Goal: Task Accomplishment & Management: Complete application form

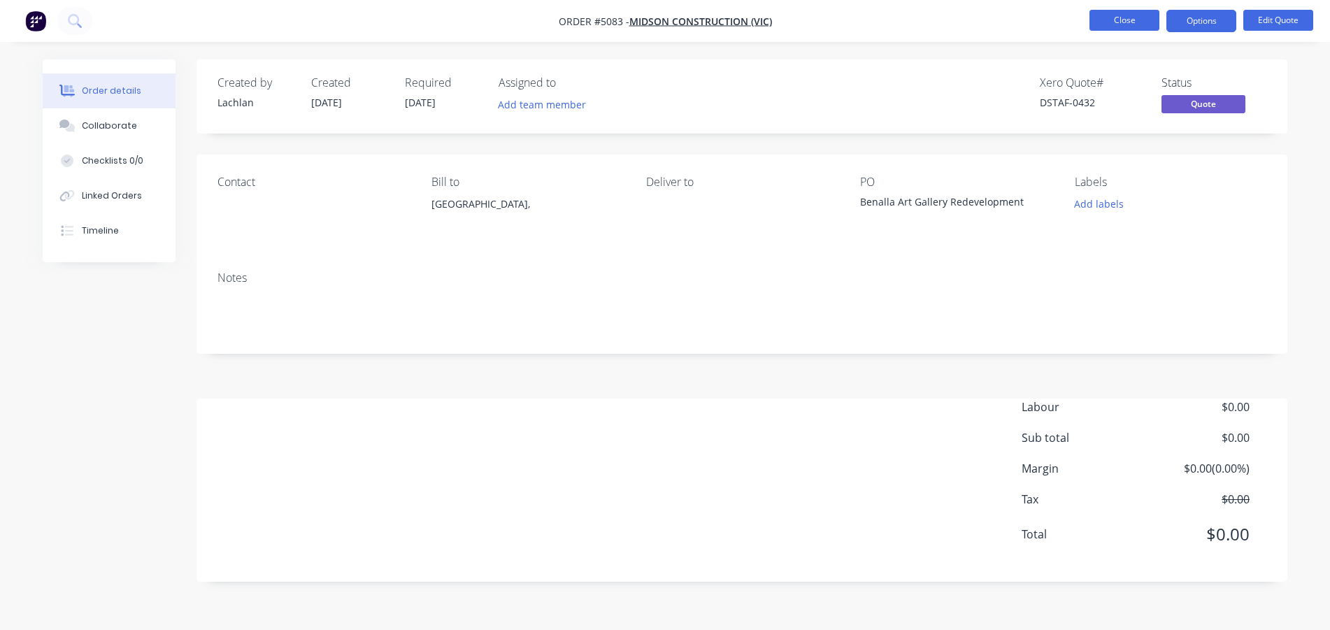
click at [1118, 27] on button "Close" at bounding box center [1125, 20] width 70 height 21
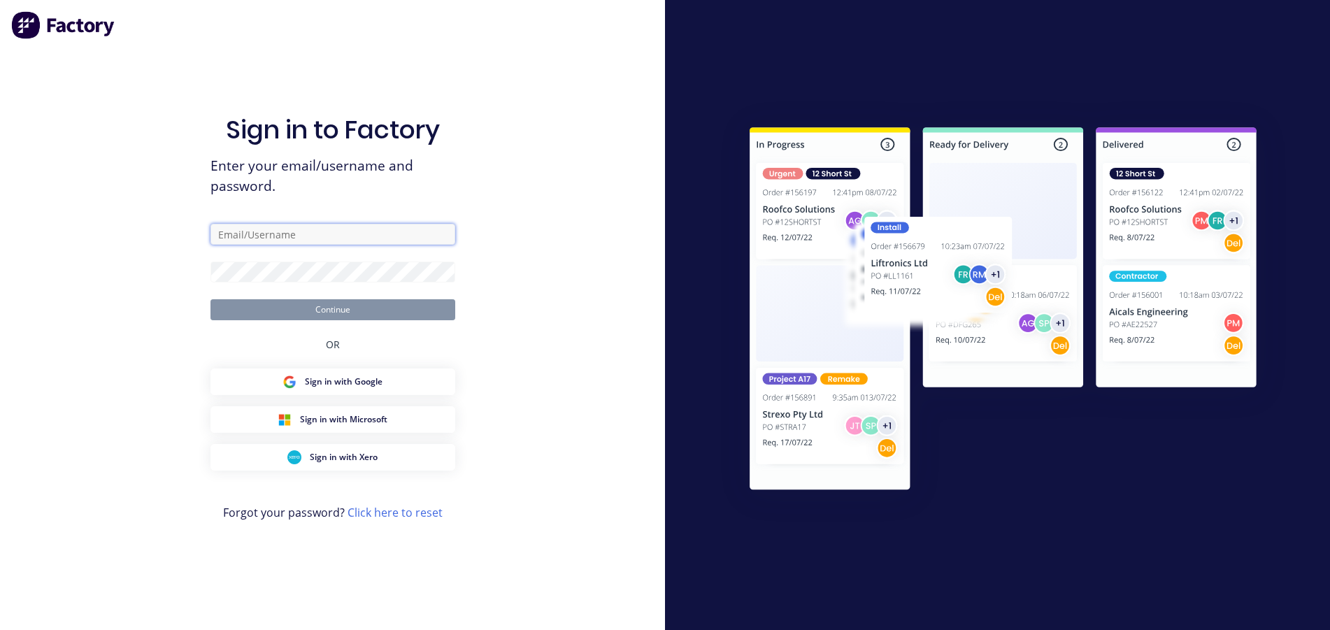
type input "steel.framing.gippsland@dahlsens.com.au"
click at [336, 311] on button "Continue" at bounding box center [333, 309] width 245 height 21
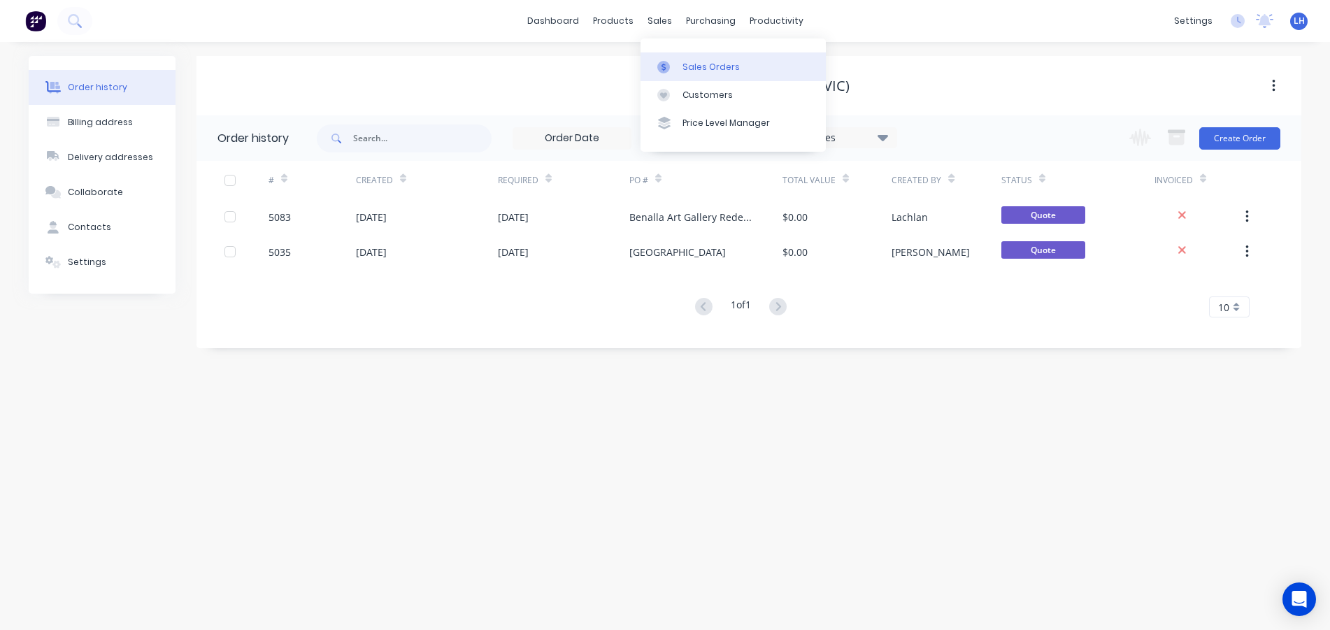
click at [699, 62] on div "Sales Orders" at bounding box center [711, 67] width 57 height 13
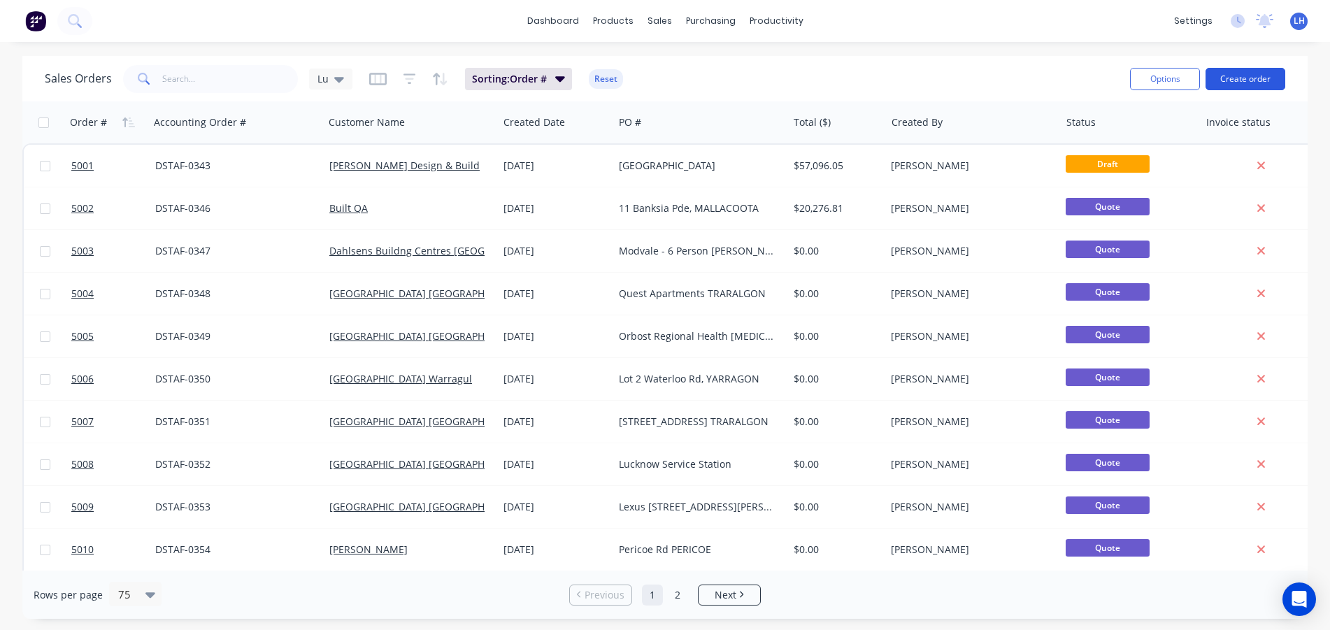
click at [1246, 76] on button "Create order" at bounding box center [1246, 79] width 80 height 22
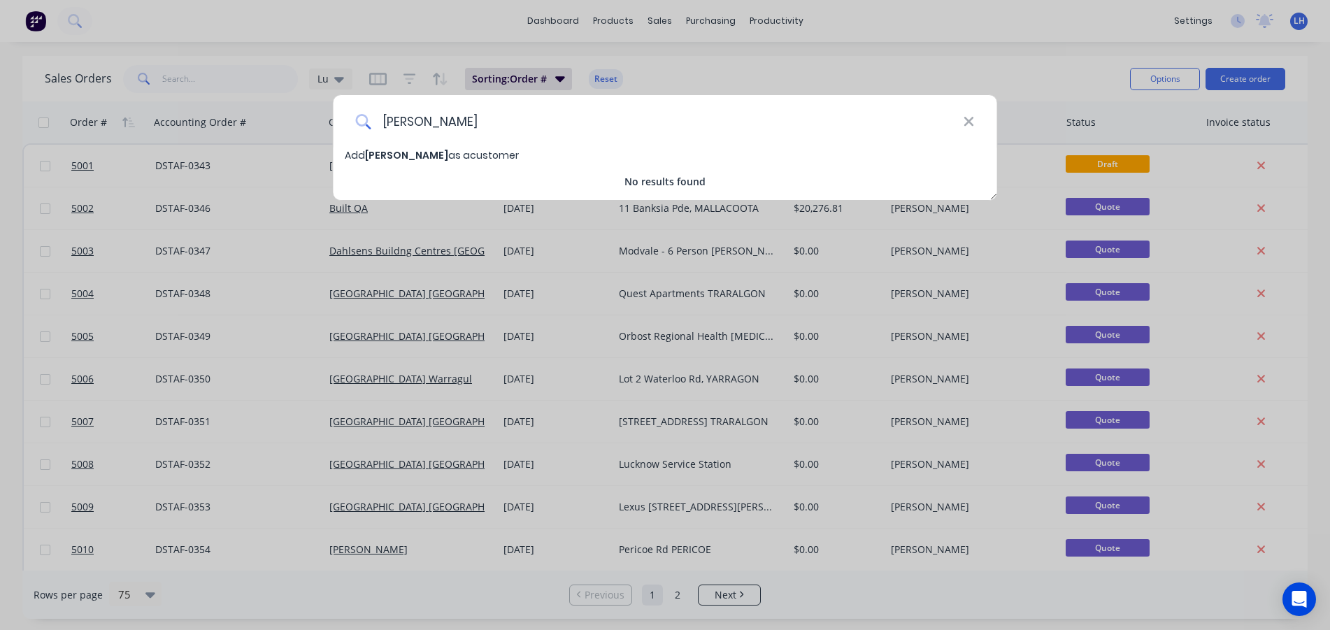
click at [521, 125] on input "Simon Anderson" at bounding box center [667, 121] width 592 height 52
type input "[PERSON_NAME] Consultants"
click at [699, 131] on input "[PERSON_NAME] Consultants" at bounding box center [667, 121] width 592 height 52
click at [971, 122] on icon at bounding box center [968, 121] width 11 height 15
click at [447, 116] on input "simon a" at bounding box center [667, 121] width 592 height 52
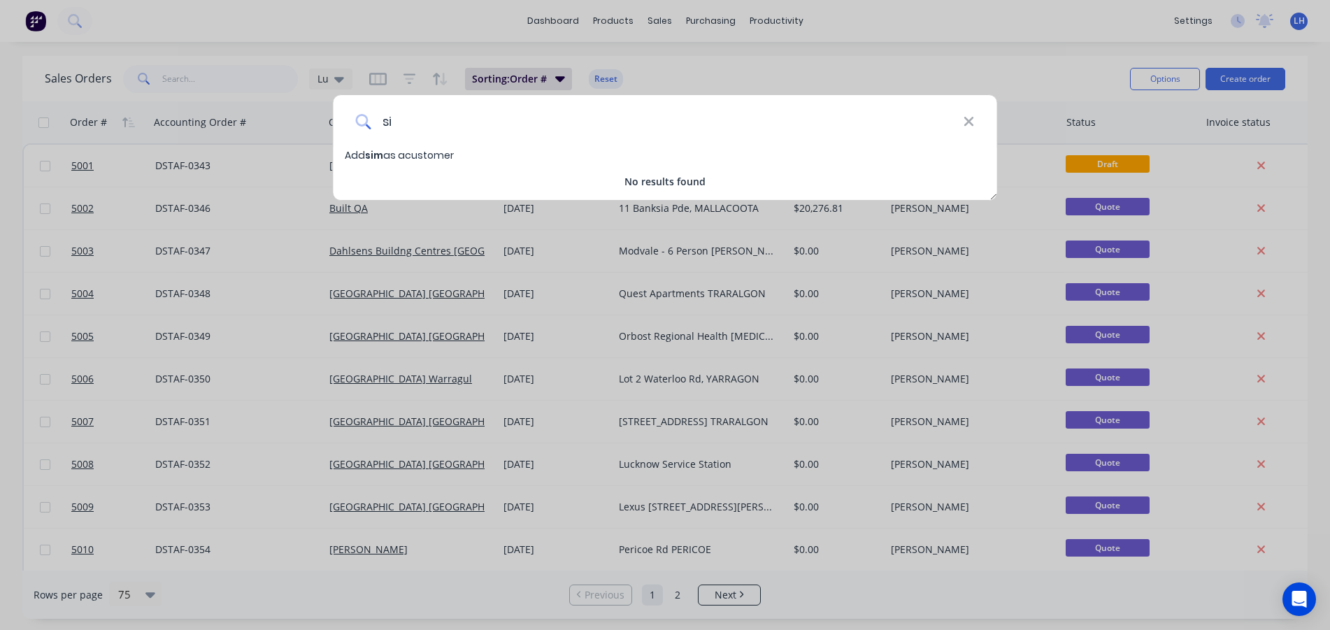
type input "s"
type input "[PERSON_NAME] Consultants"
click at [411, 153] on span "[PERSON_NAME] Consultants" at bounding box center [441, 155] width 152 height 14
select select "AU"
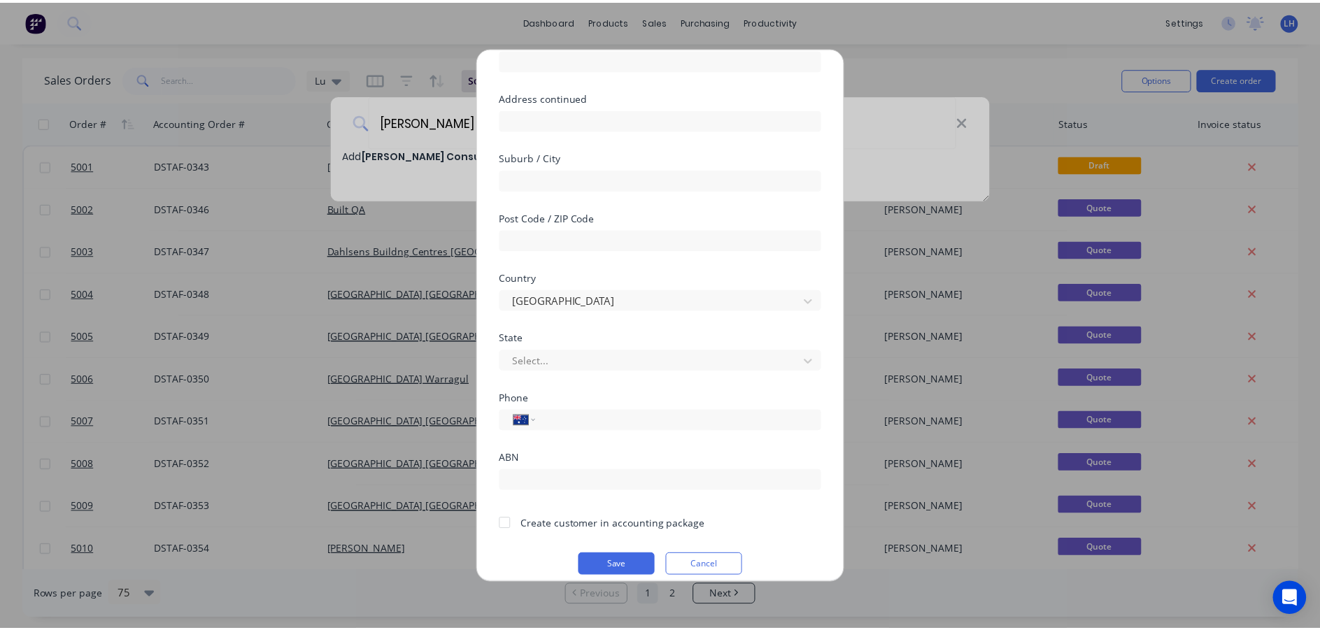
scroll to position [147, 0]
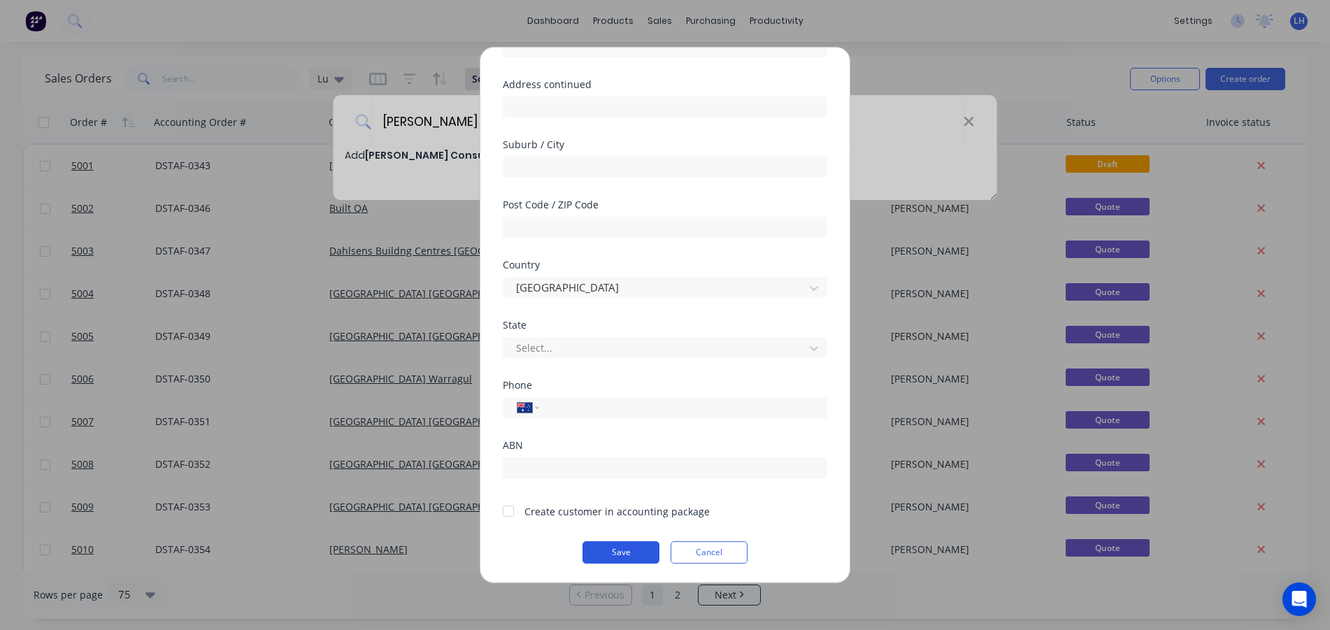
click at [610, 546] on button "Save" at bounding box center [621, 552] width 77 height 22
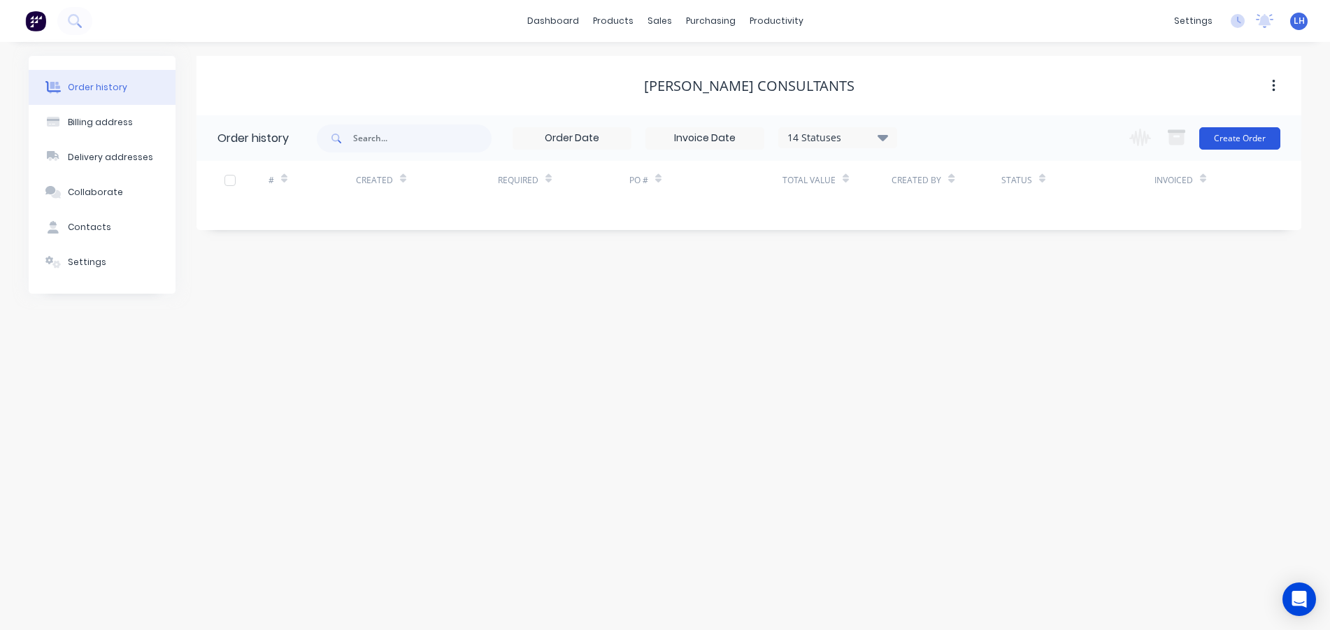
click at [1238, 136] on button "Create Order" at bounding box center [1240, 138] width 81 height 22
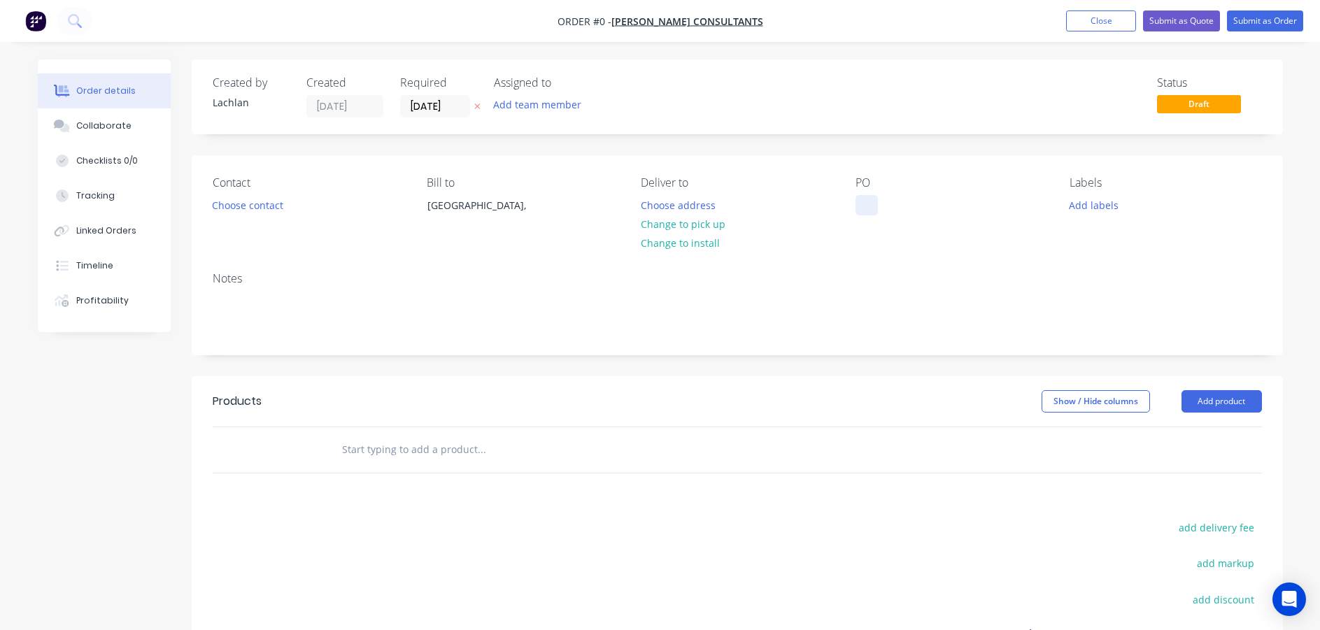
click at [862, 204] on div at bounding box center [866, 205] width 22 height 20
click at [871, 113] on div "Order details Collaborate Checklists 0/0 Tracking Linked Orders Timeline Profit…" at bounding box center [660, 444] width 1273 height 771
click at [1177, 25] on button "Submit as Quote" at bounding box center [1181, 20] width 77 height 21
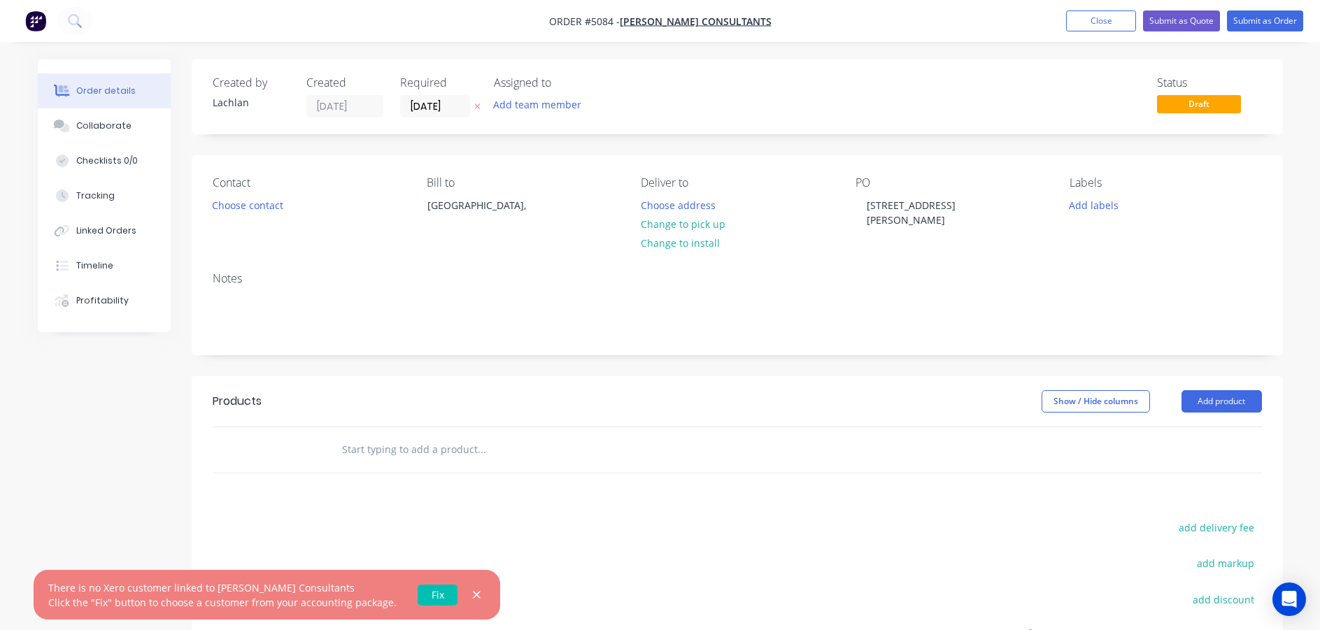
click at [428, 590] on link "Fix" at bounding box center [438, 595] width 40 height 21
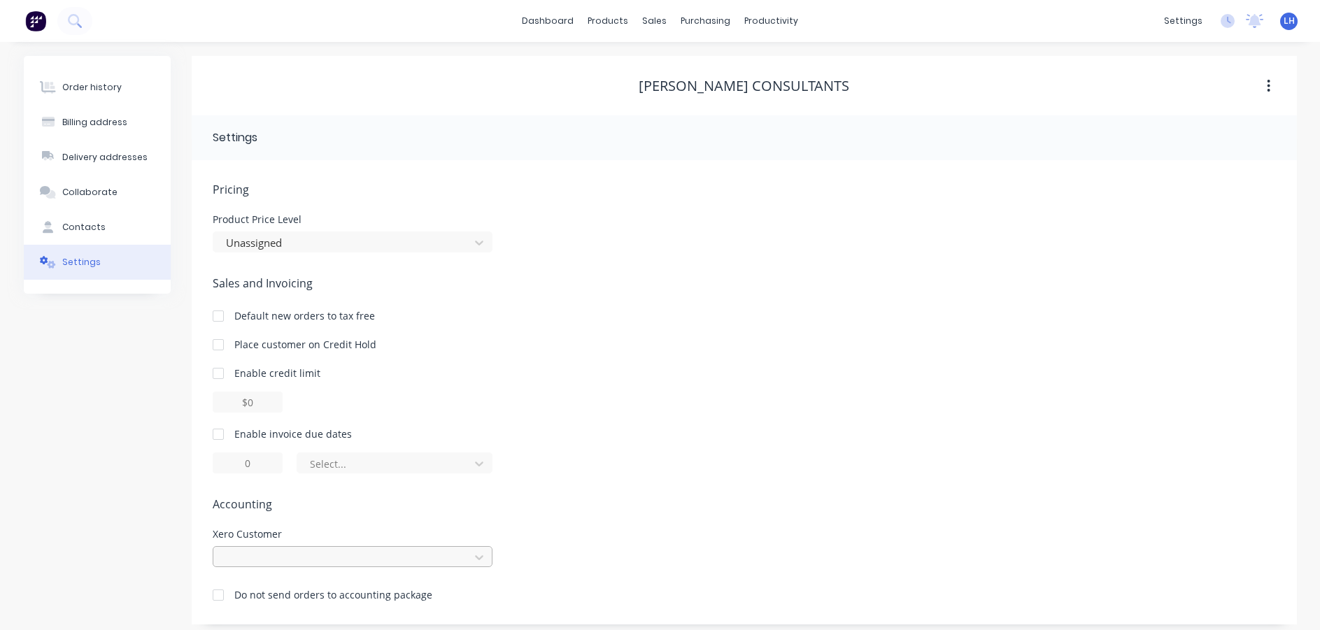
scroll to position [152, 0]
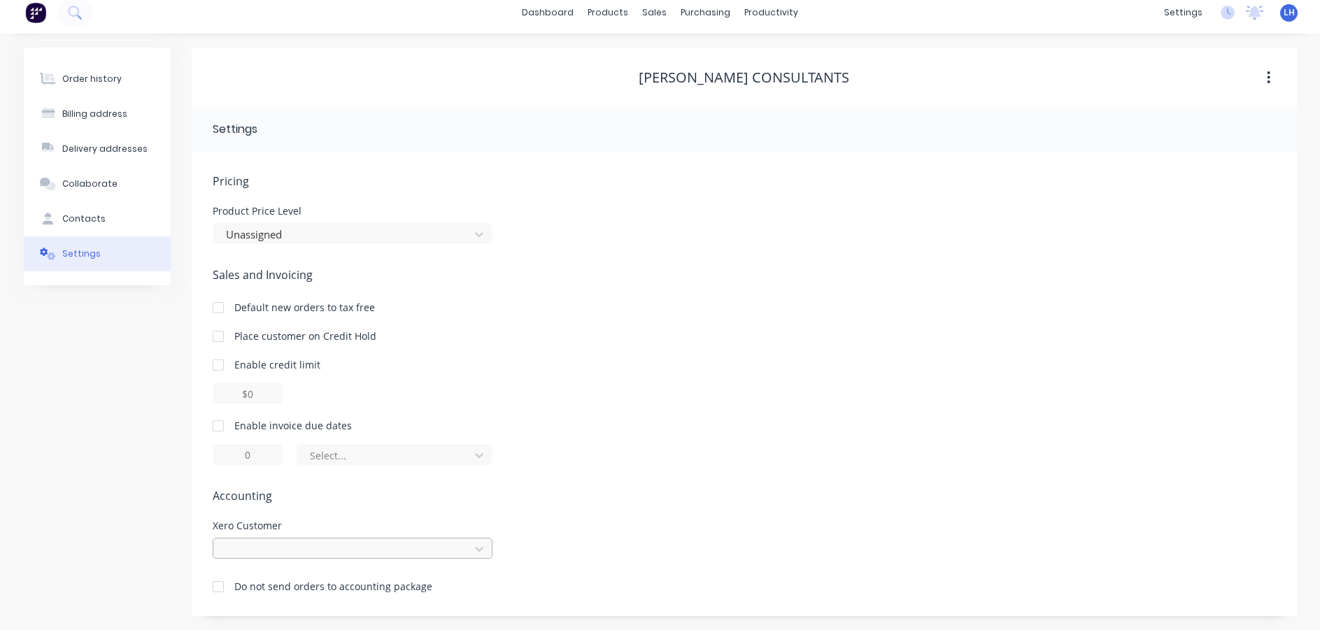
click at [262, 558] on div at bounding box center [353, 548] width 280 height 21
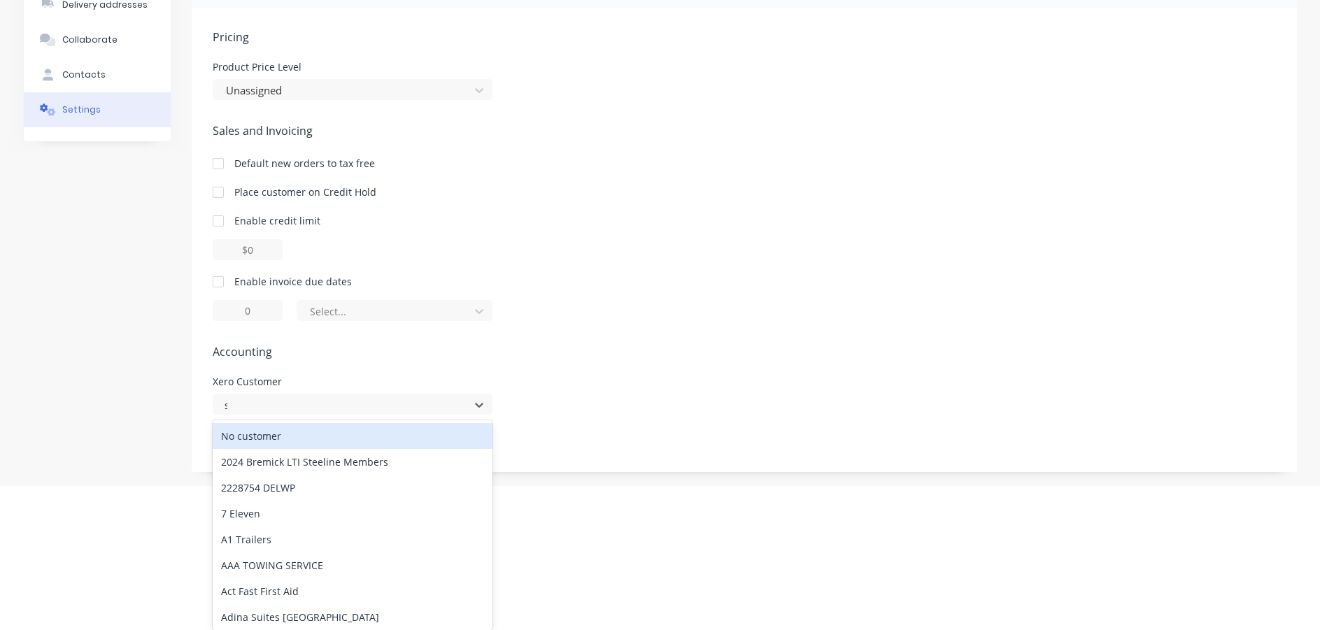
scroll to position [8, 0]
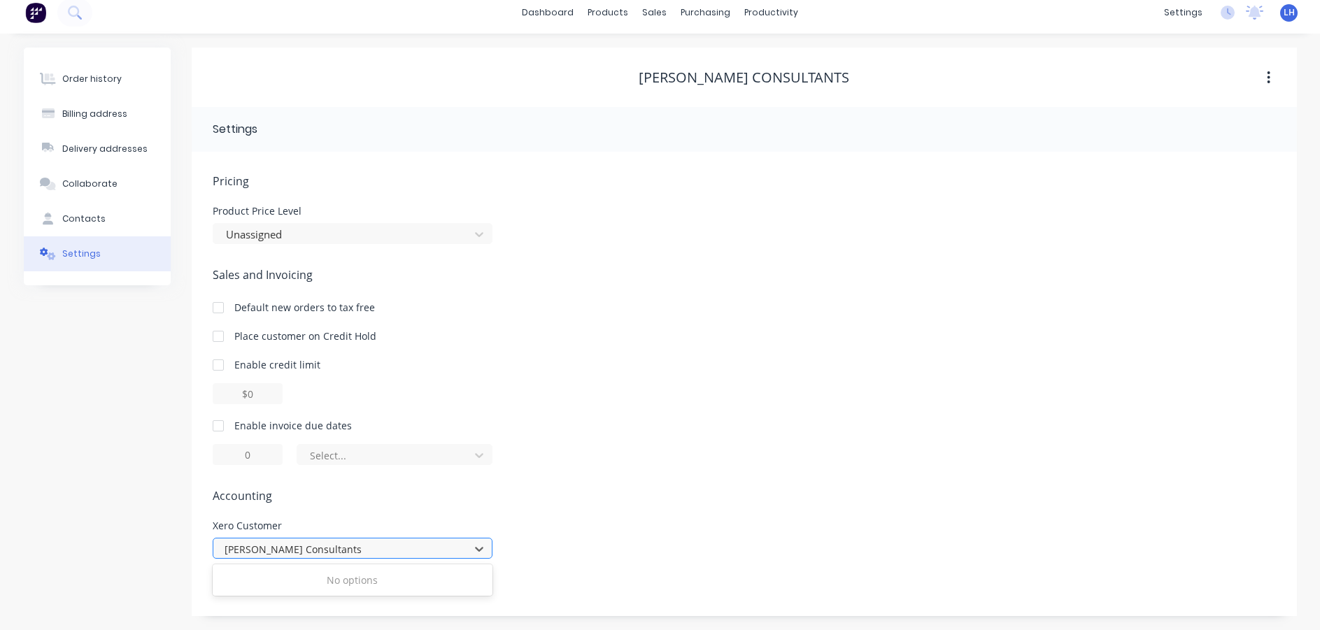
click at [227, 548] on input "[PERSON_NAME] Consultants" at bounding box center [294, 549] width 138 height 15
type input "[PERSON_NAME] Consultants"
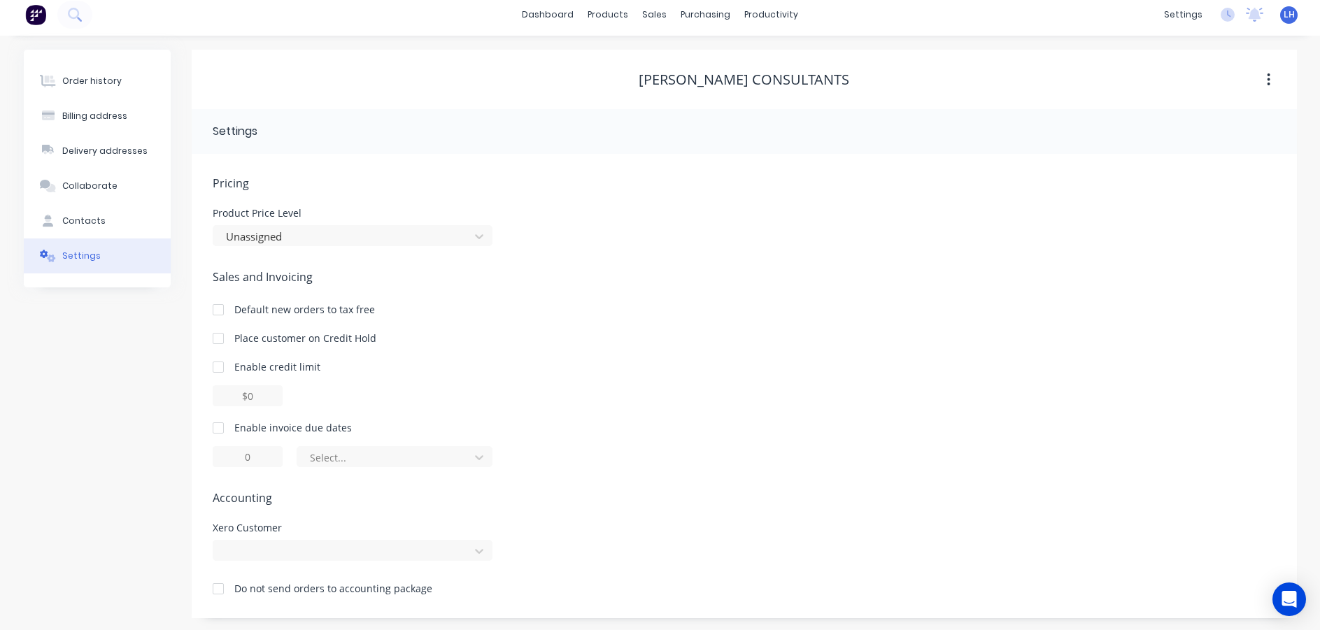
scroll to position [8, 0]
click at [270, 541] on div at bounding box center [353, 548] width 280 height 21
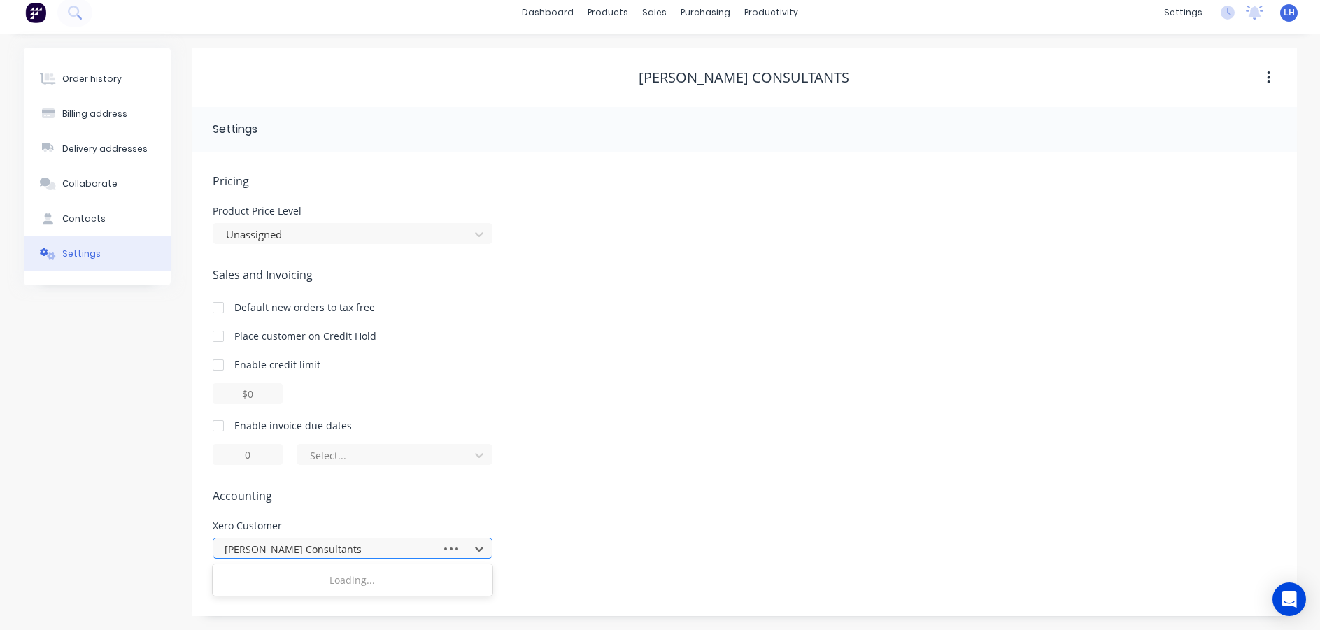
type input "[PERSON_NAME] Consultants"
click at [353, 581] on div "No options" at bounding box center [353, 580] width 280 height 26
click at [481, 546] on icon at bounding box center [479, 549] width 14 height 14
click at [481, 546] on div at bounding box center [353, 548] width 280 height 21
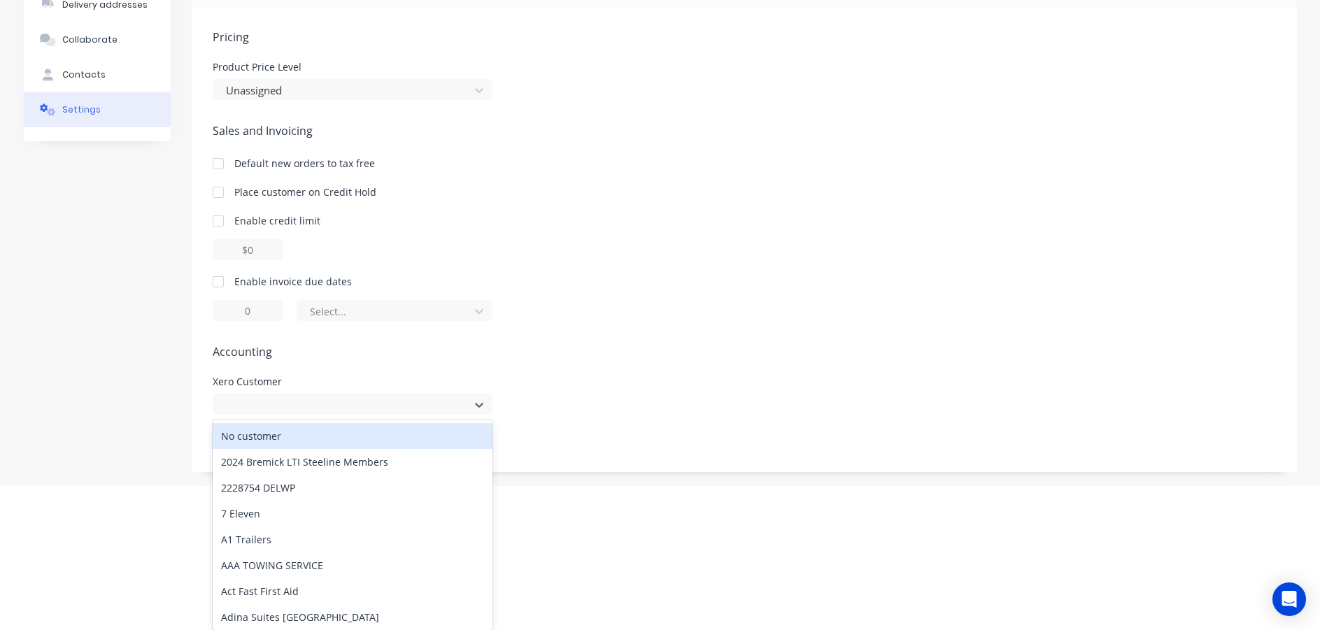
click at [546, 409] on div "Pricing Product Price Level Unassigned Sales and Invoicing Default new orders t…" at bounding box center [744, 250] width 1063 height 443
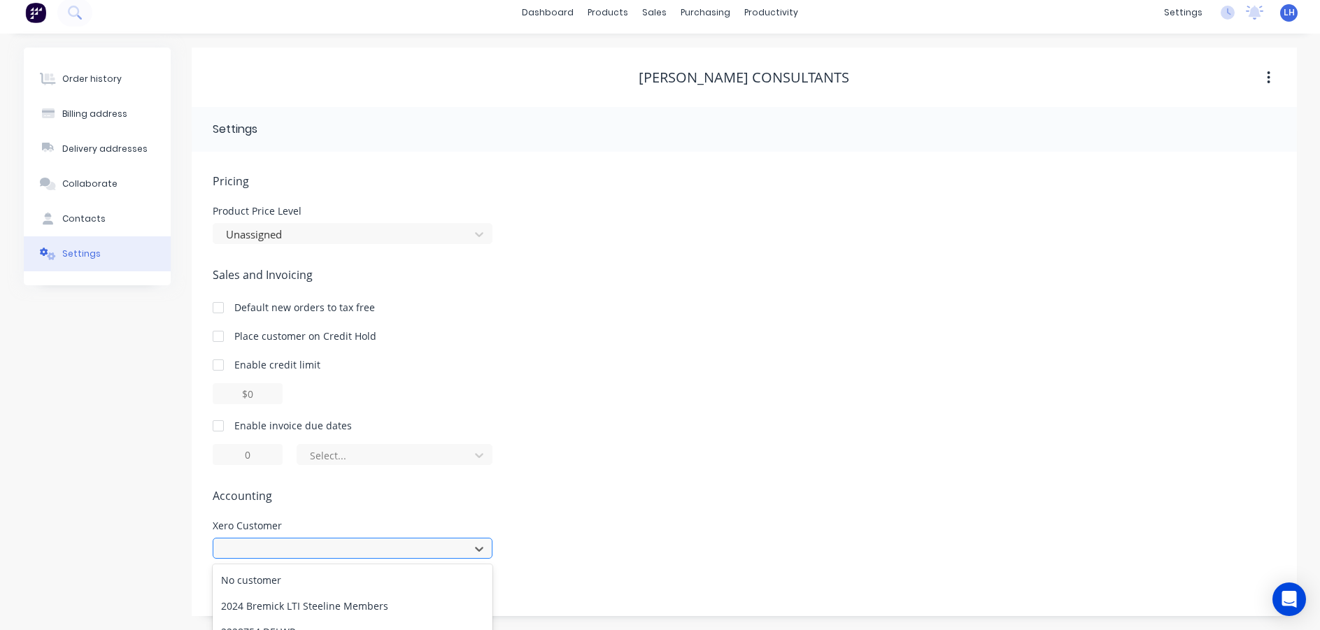
click at [239, 545] on div "252 results available. Use Up and Down to choose options, press Enter to select…" at bounding box center [353, 548] width 280 height 21
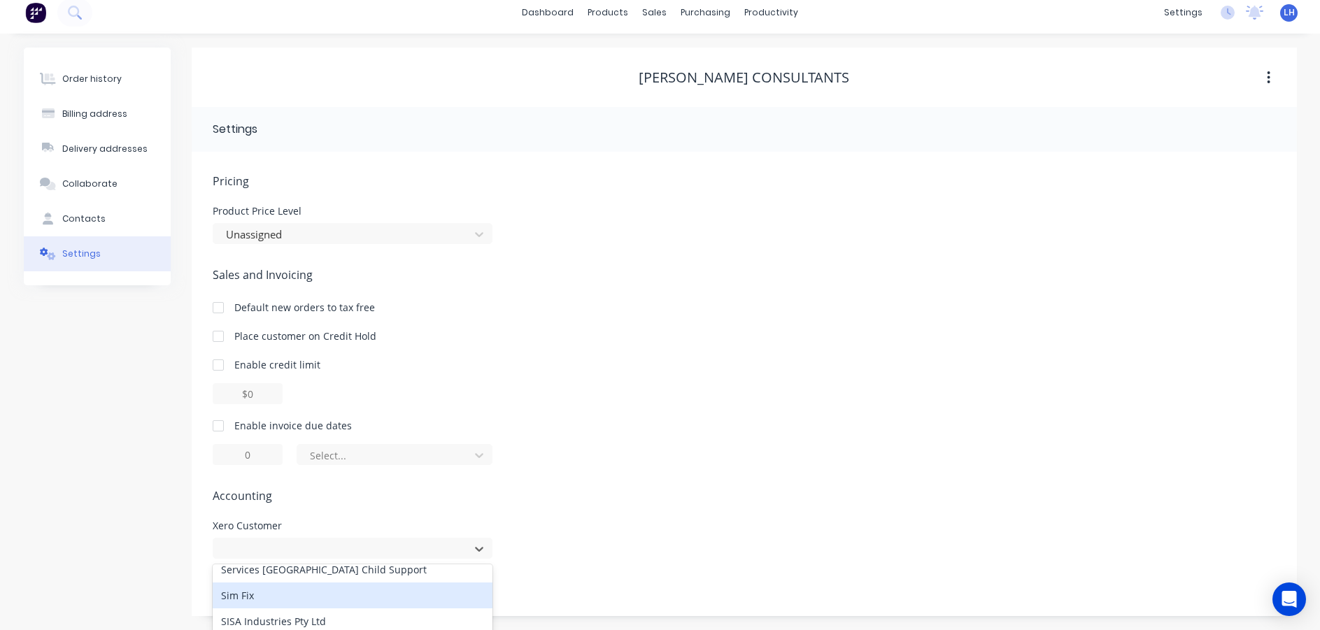
click at [769, 284] on div "Sales and Invoicing Default new orders to tax free Place customer on Credit Hol…" at bounding box center [744, 365] width 1063 height 199
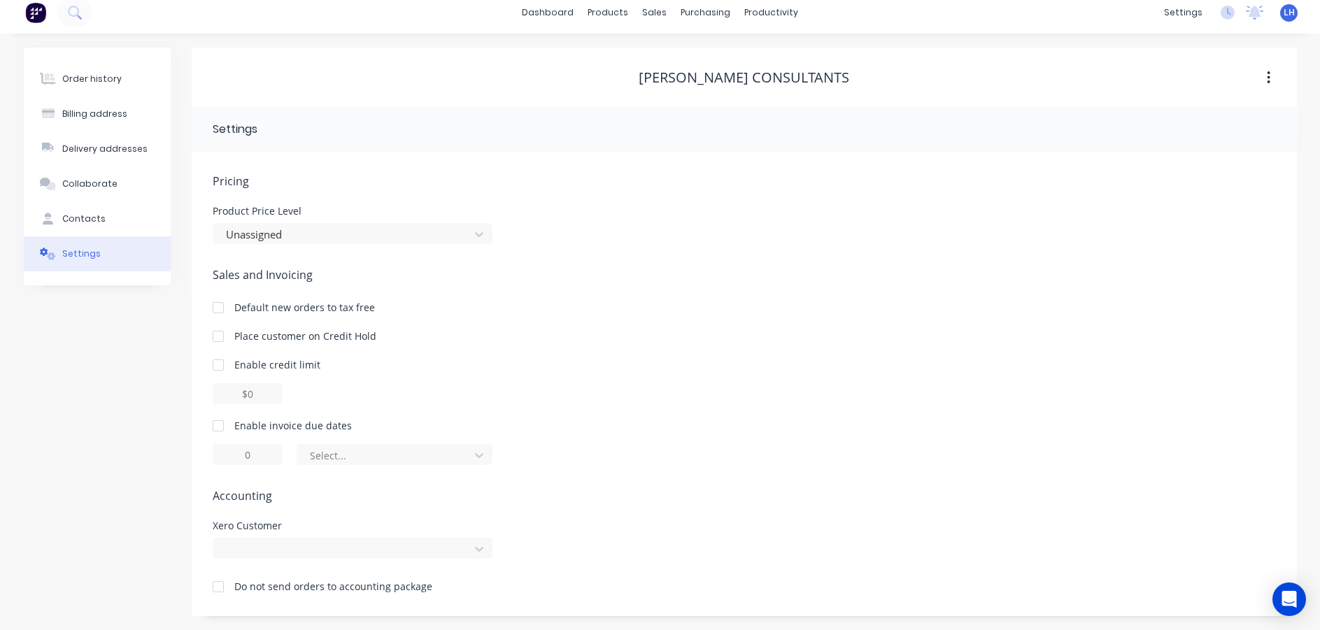
scroll to position [0, 0]
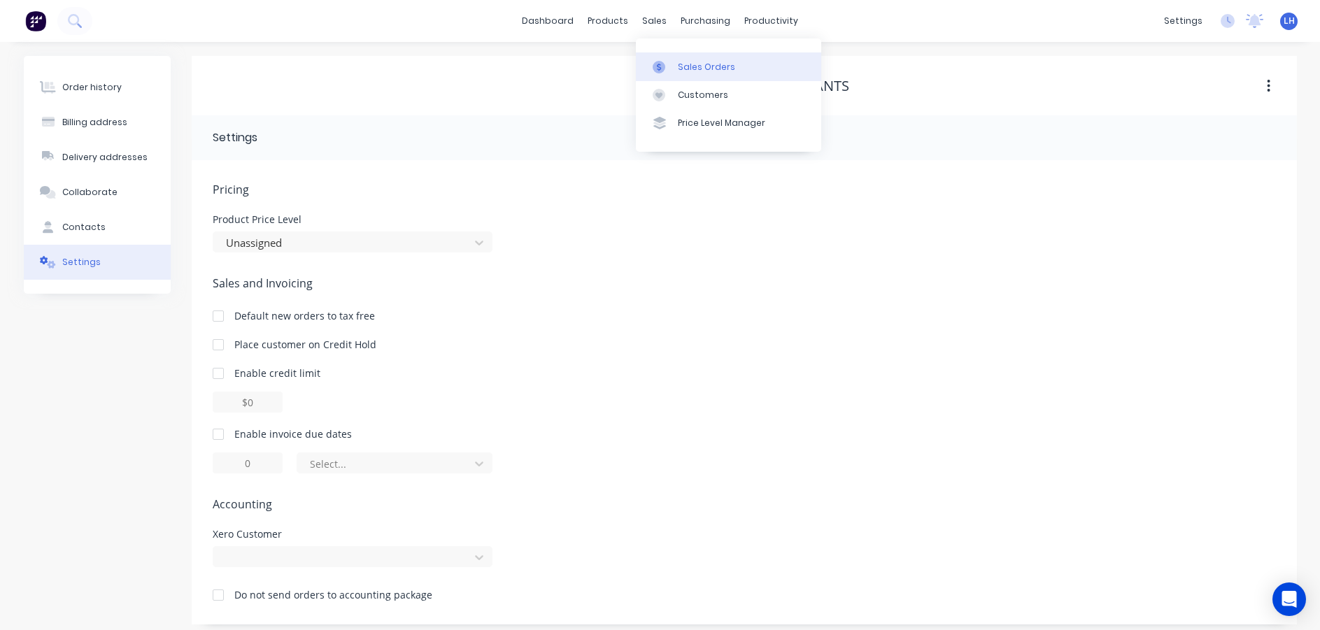
click at [668, 64] on div at bounding box center [663, 67] width 21 height 13
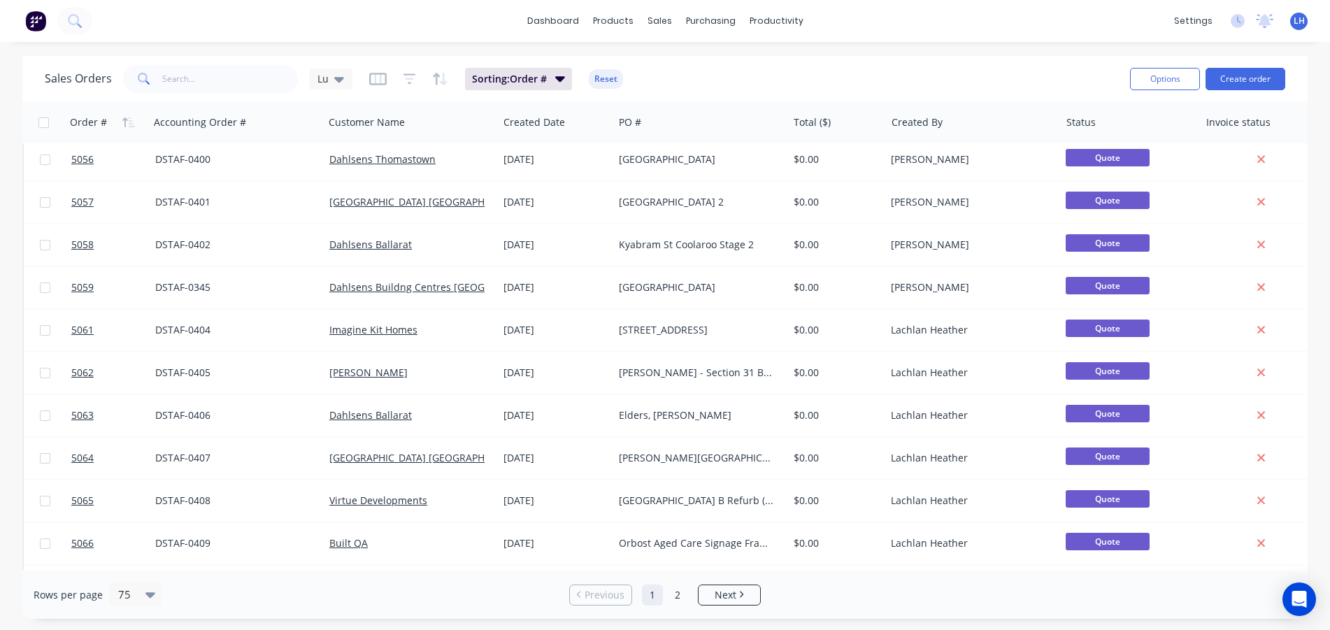
scroll to position [2779, 0]
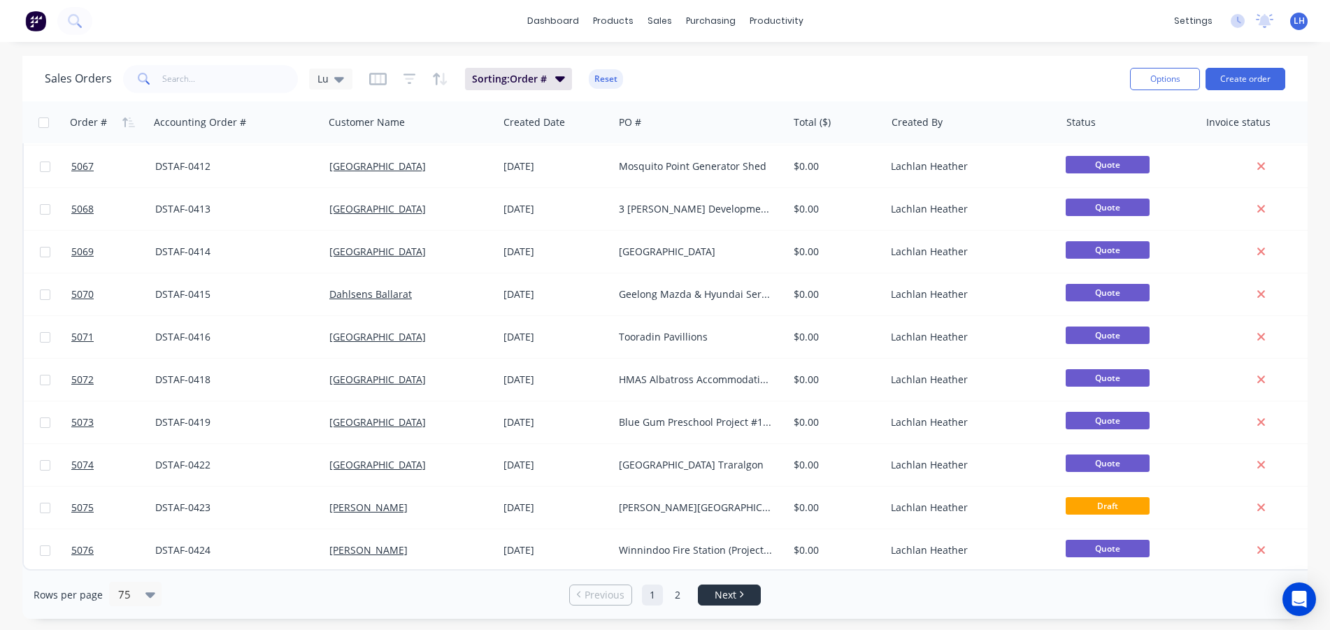
click at [722, 588] on span "Next" at bounding box center [726, 595] width 22 height 14
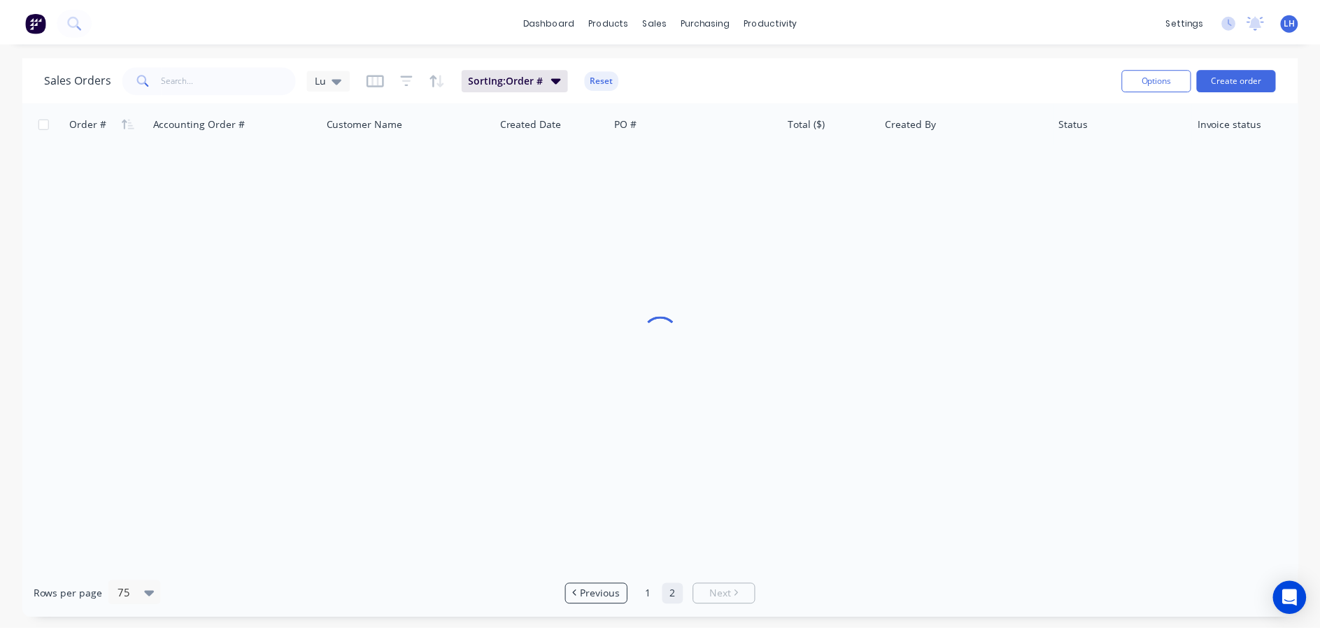
scroll to position [0, 0]
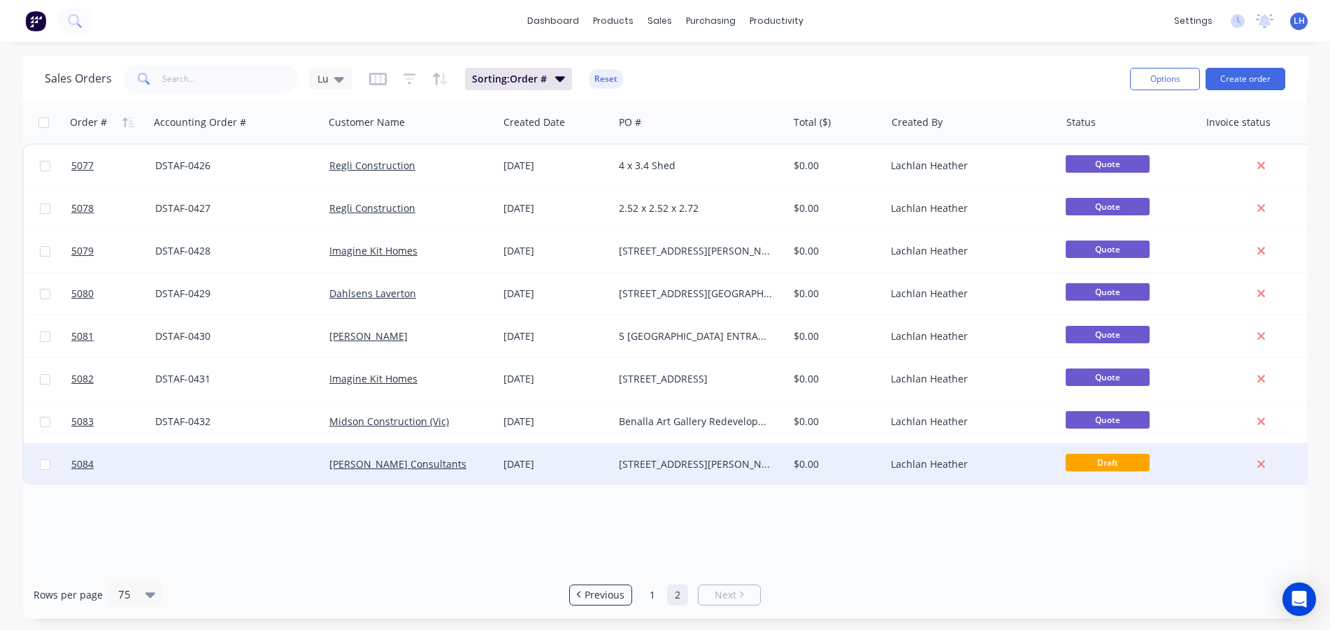
click at [529, 459] on div "[DATE]" at bounding box center [556, 464] width 104 height 14
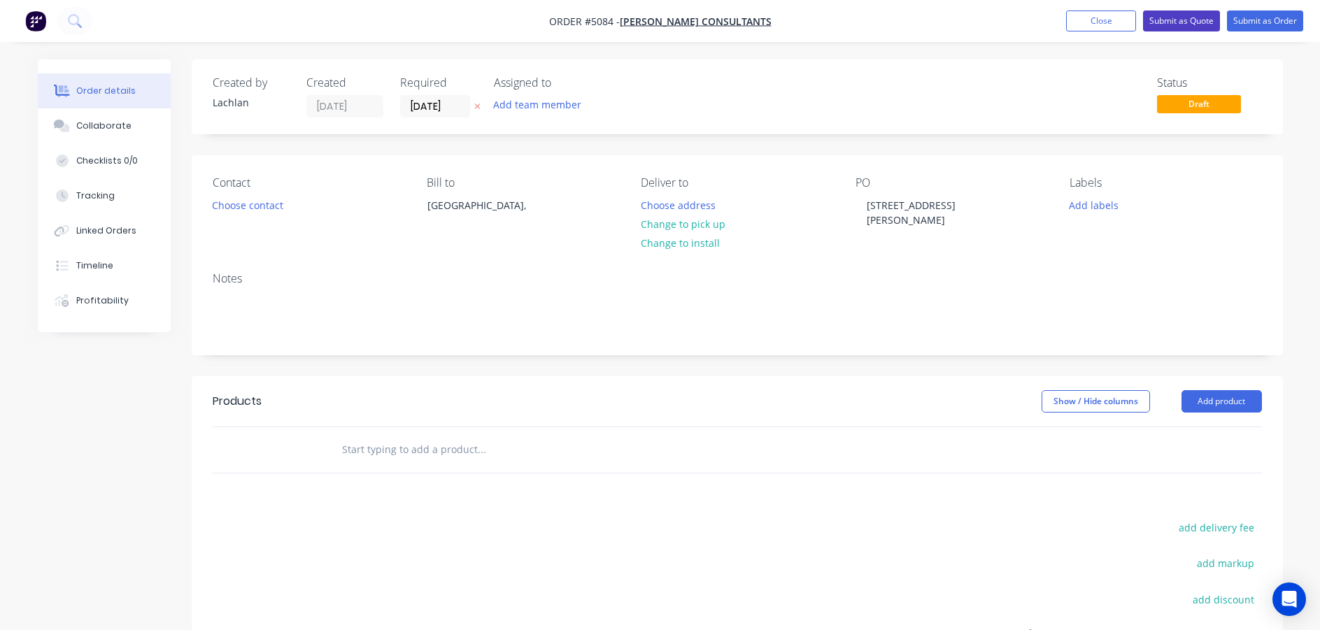
click at [1158, 27] on button "Submit as Quote" at bounding box center [1181, 20] width 77 height 21
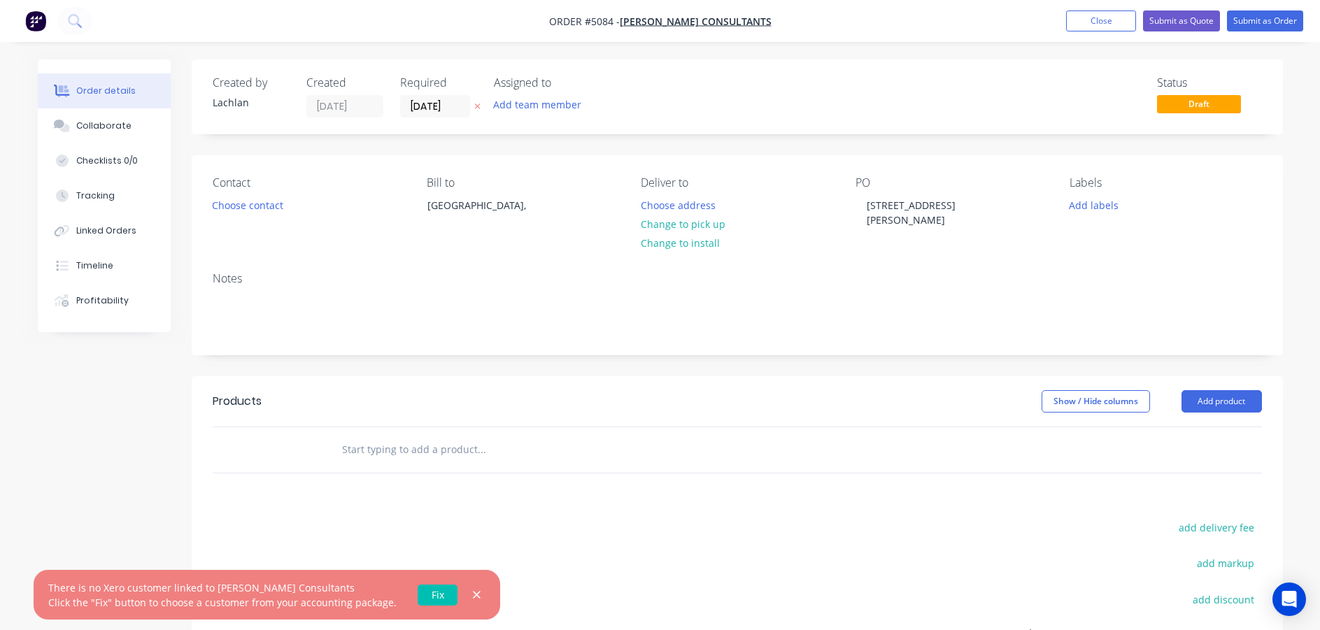
click at [424, 590] on link "Fix" at bounding box center [438, 595] width 40 height 21
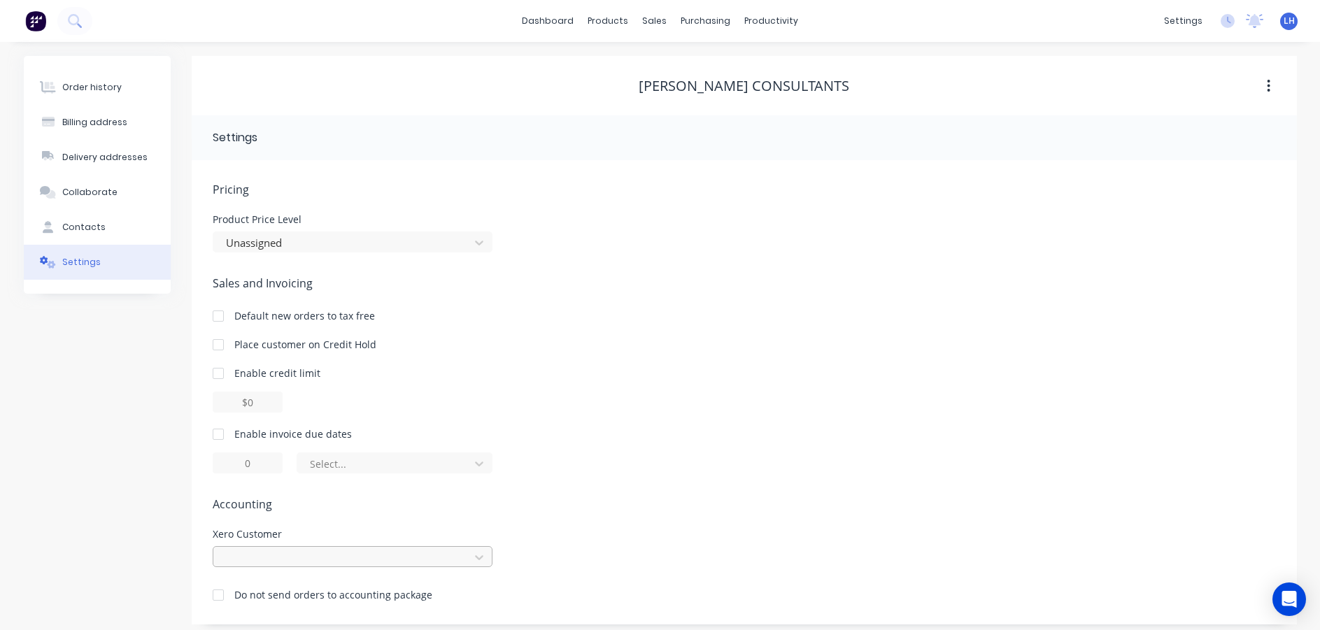
click at [244, 564] on div at bounding box center [353, 556] width 280 height 21
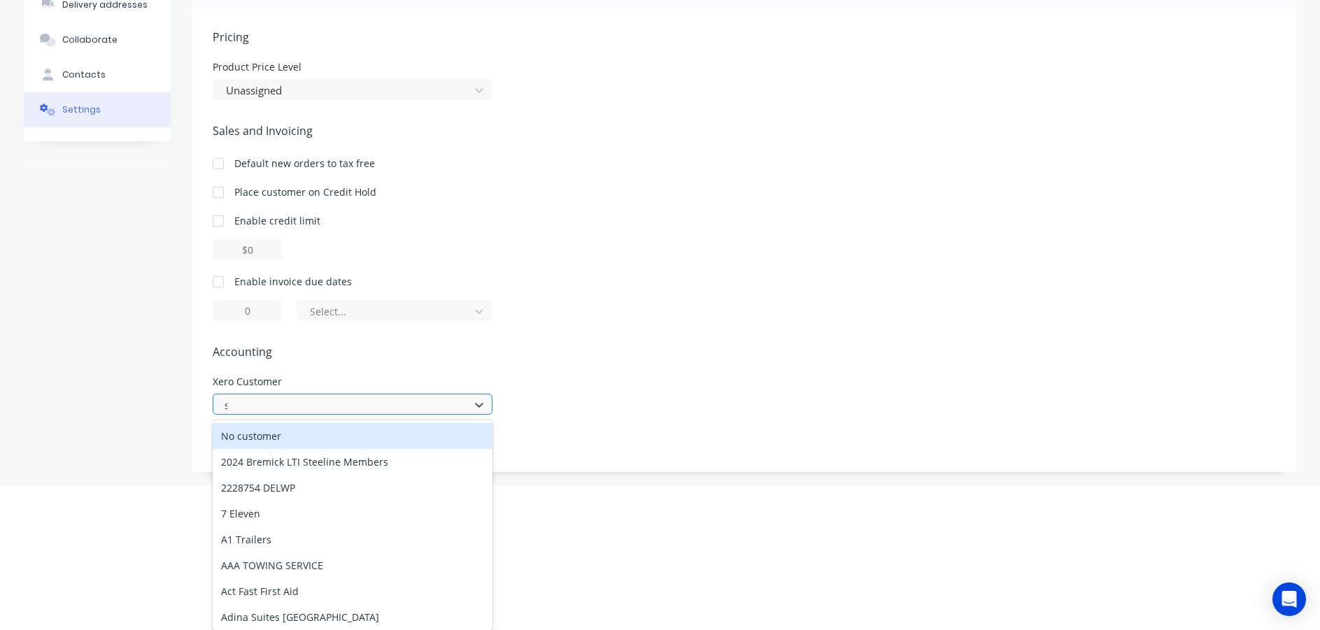
scroll to position [8, 0]
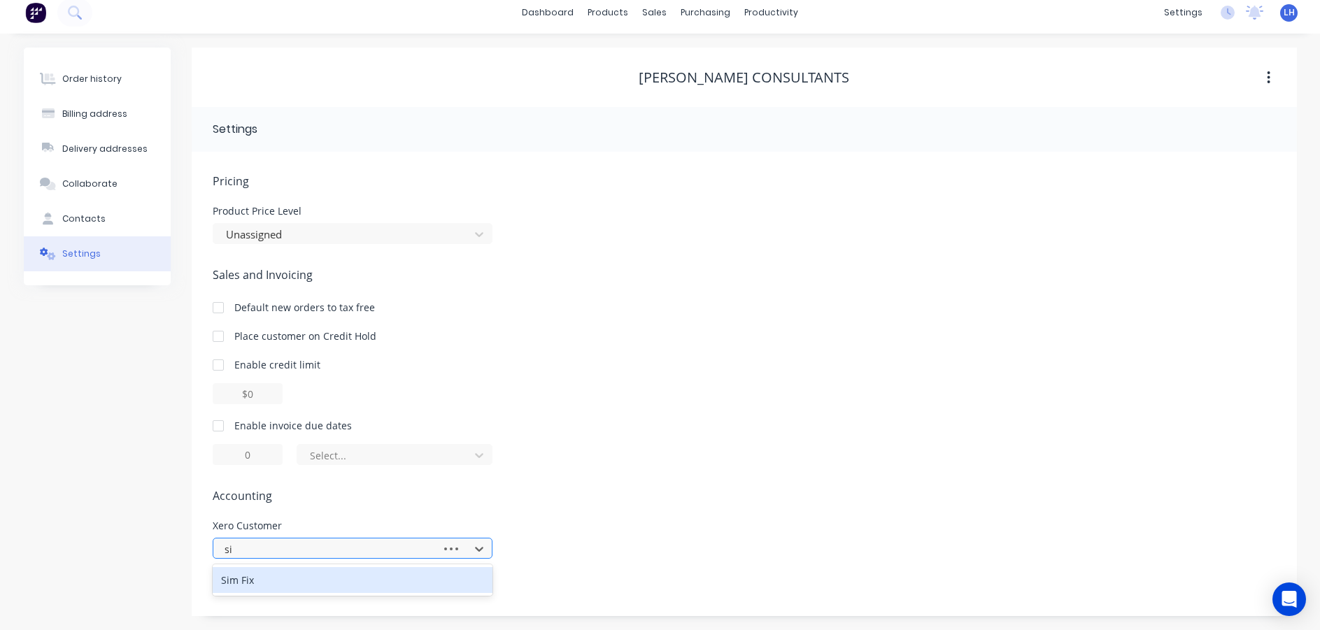
type input "s"
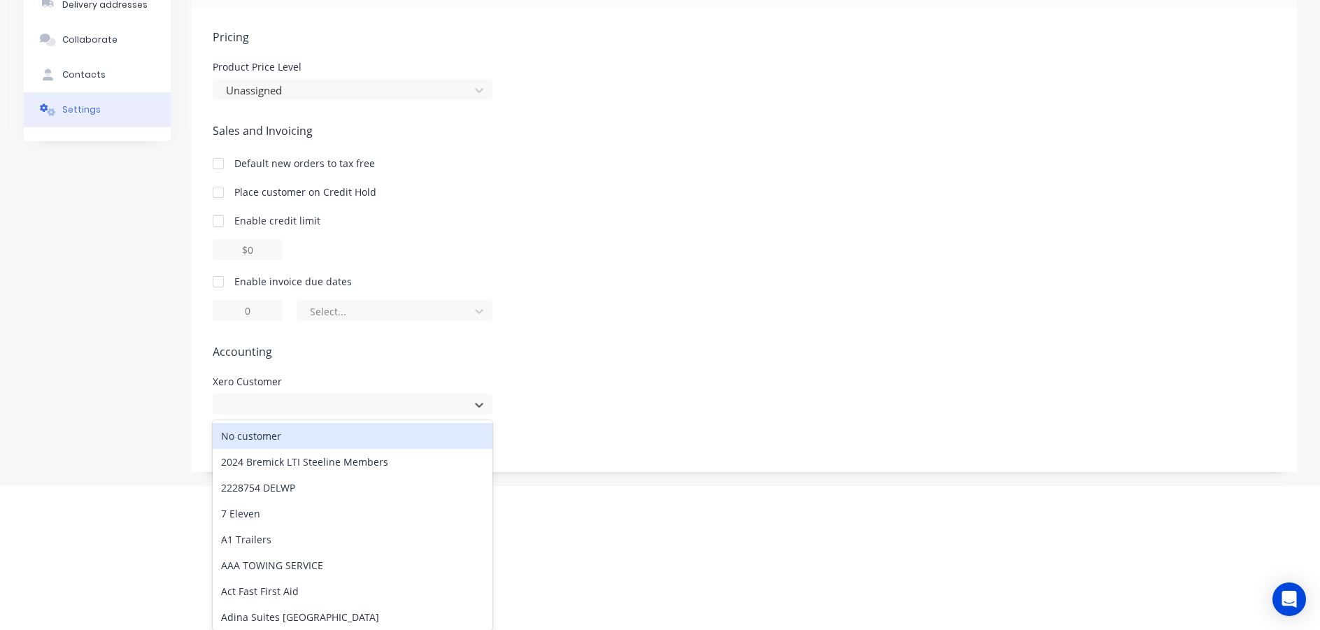
click at [615, 304] on div "Sales and Invoicing Default new orders to tax free Place customer on Credit Hol…" at bounding box center [744, 221] width 1063 height 199
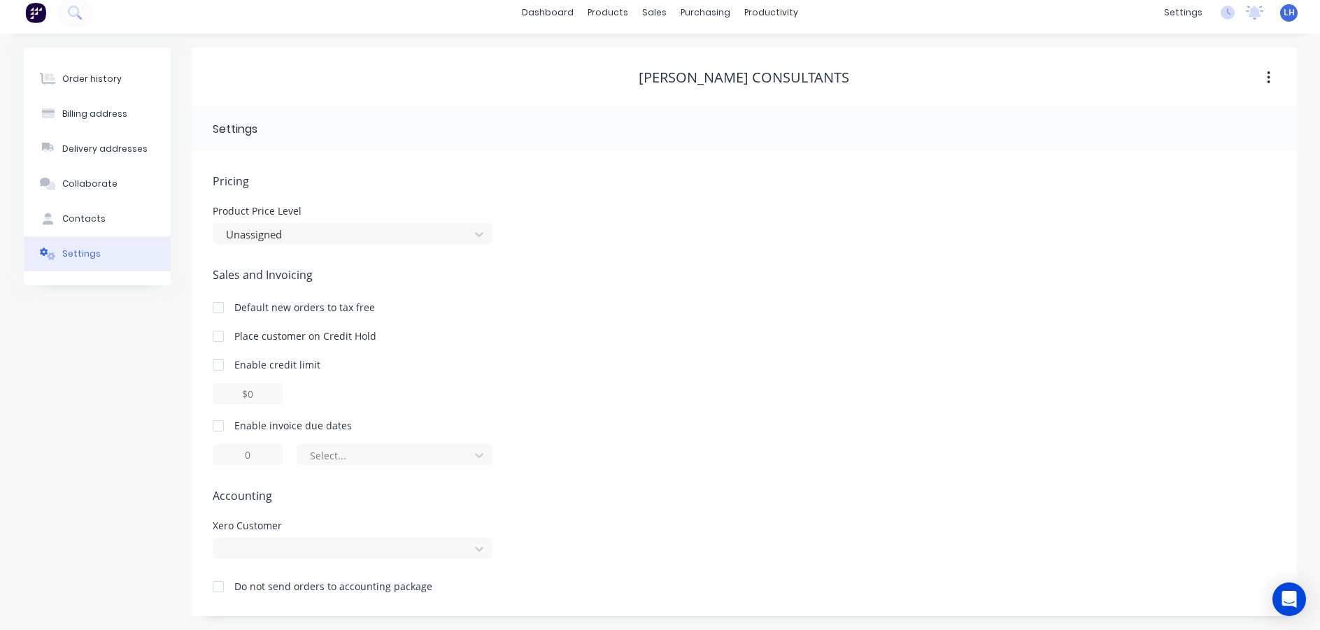
scroll to position [8, 0]
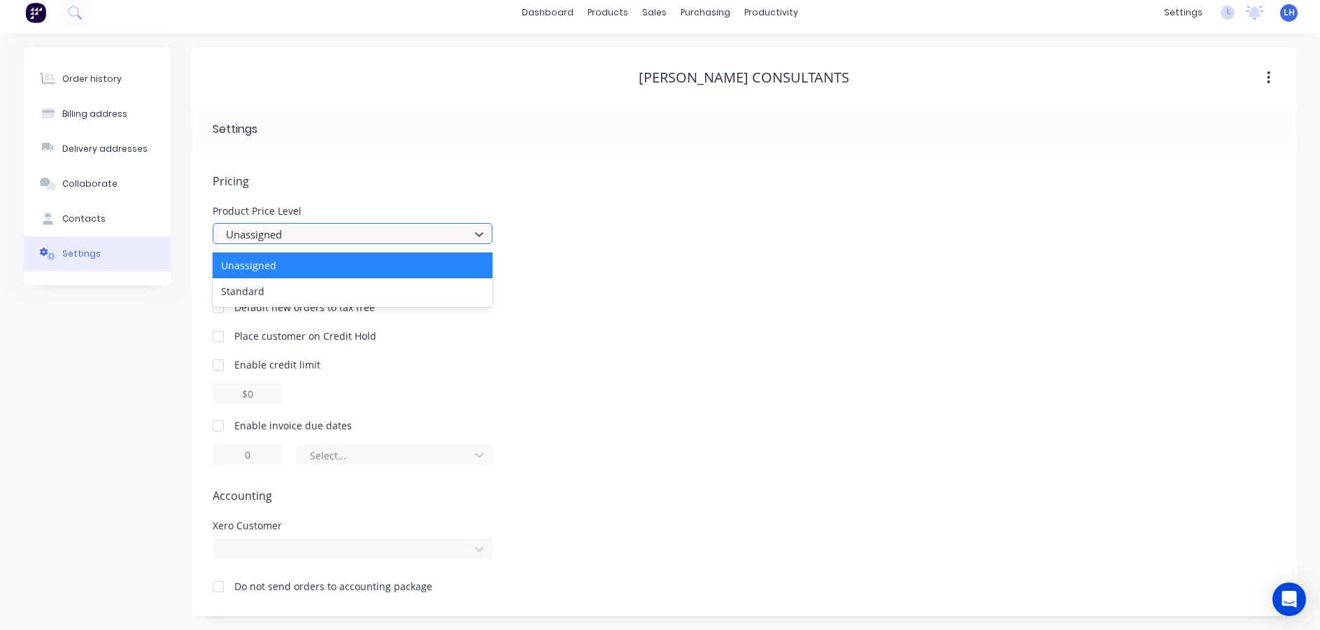
click at [418, 230] on div at bounding box center [344, 234] width 238 height 17
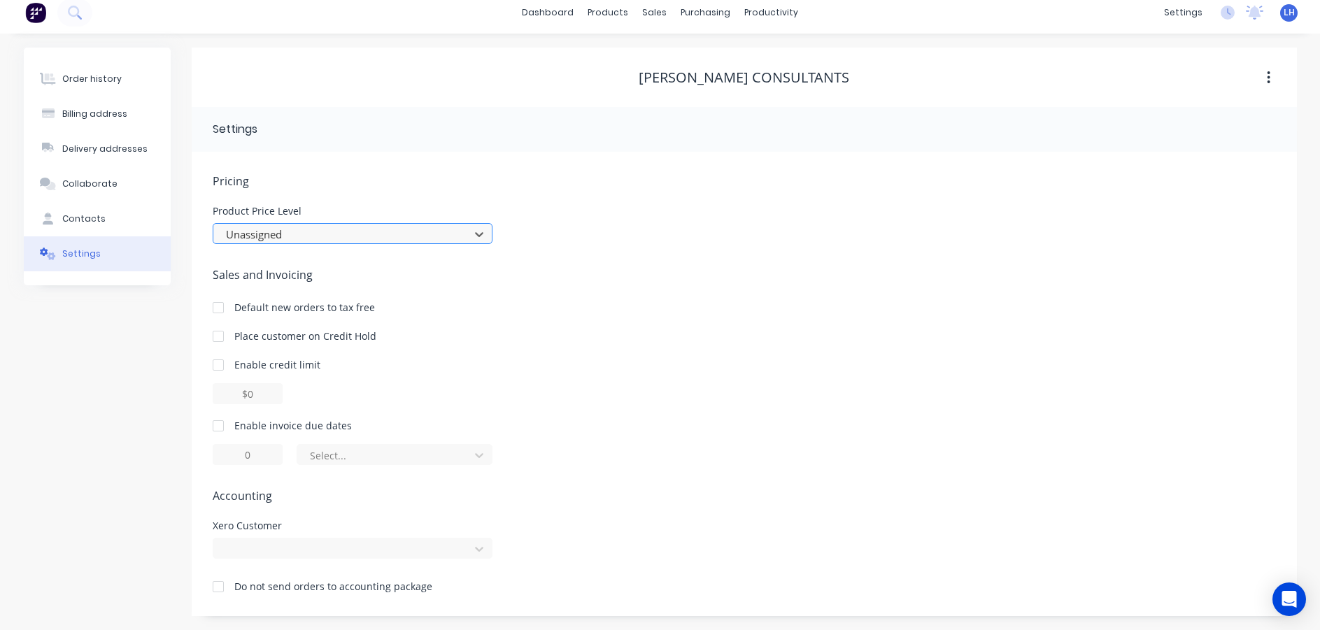
click at [418, 230] on div at bounding box center [344, 234] width 238 height 17
click at [273, 557] on div at bounding box center [353, 548] width 280 height 21
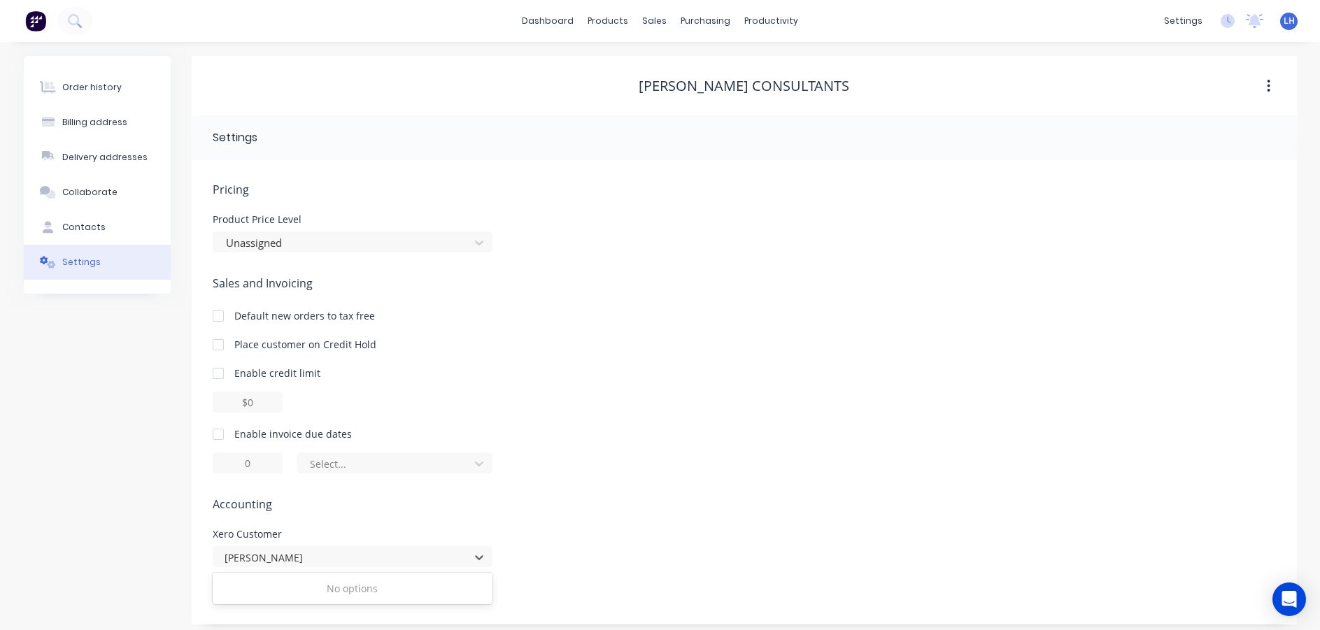
scroll to position [8, 0]
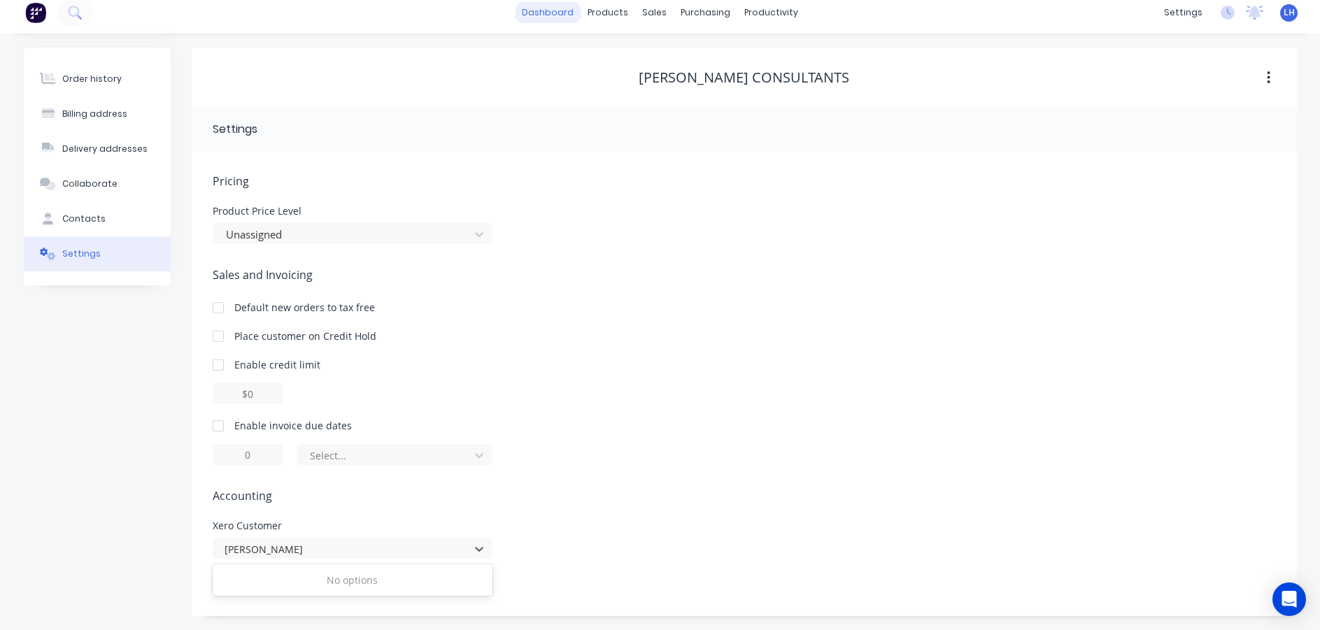
type input "simon Anderson"
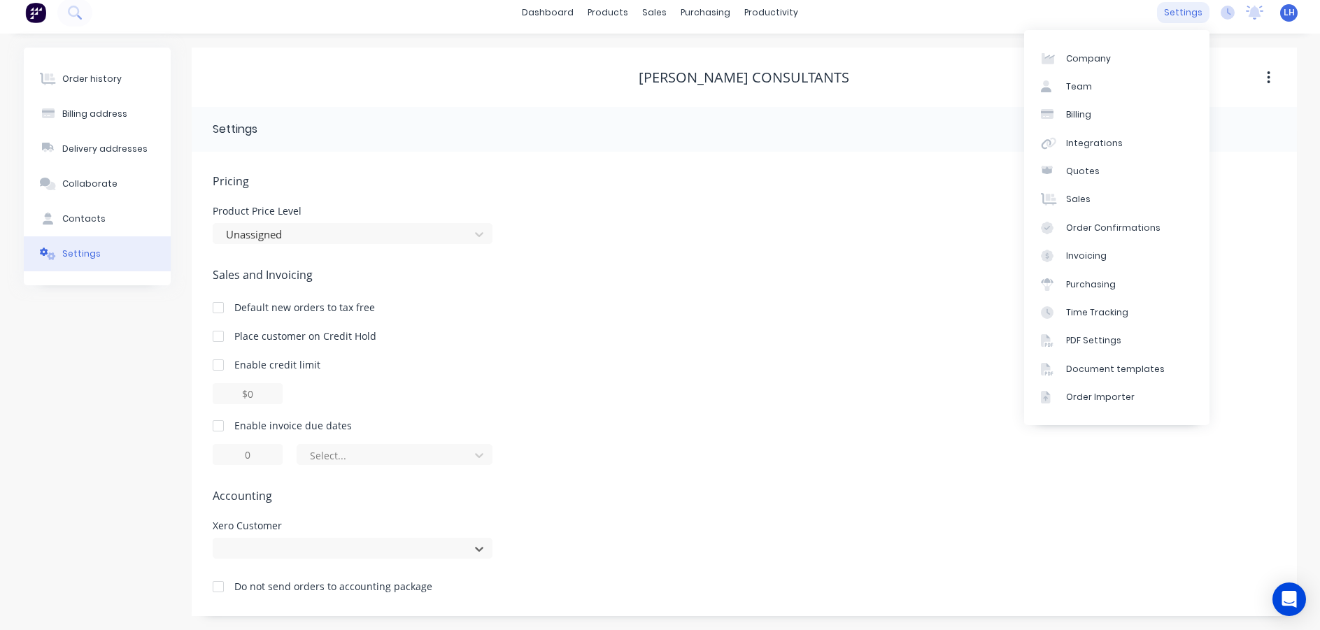
click at [1190, 13] on div "settings" at bounding box center [1183, 12] width 52 height 21
click at [1091, 143] on div "Integrations" at bounding box center [1094, 143] width 57 height 13
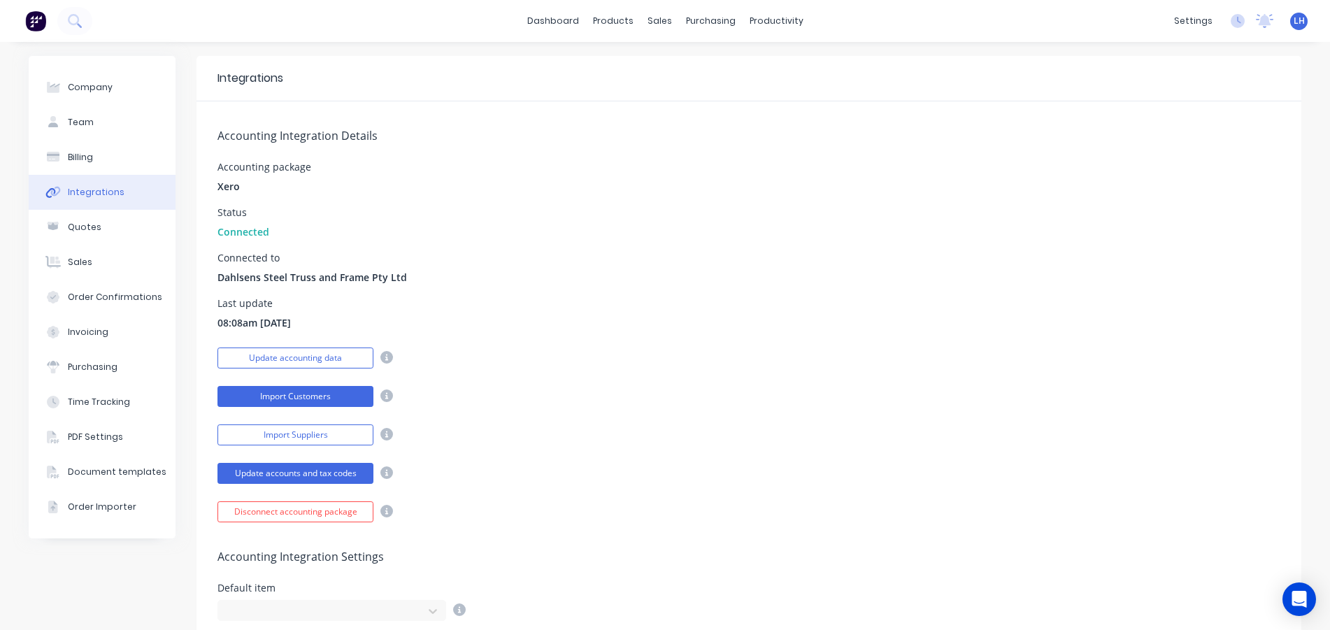
click at [287, 397] on button "Import Customers" at bounding box center [296, 396] width 156 height 21
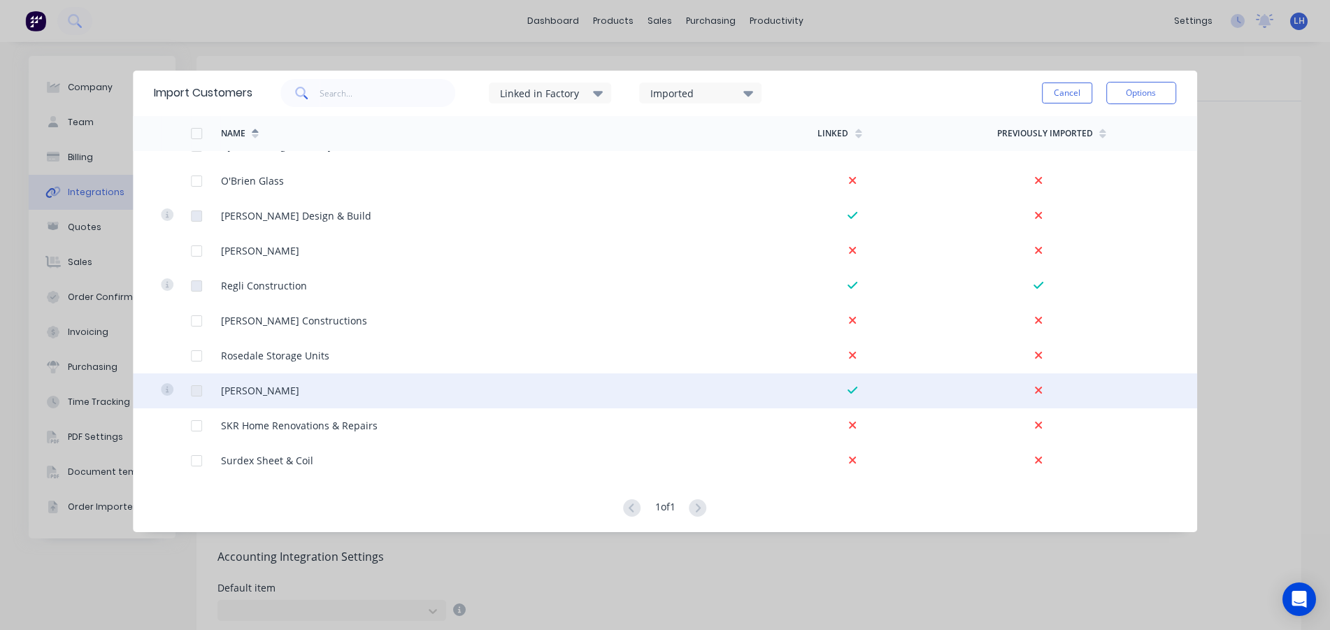
scroll to position [869, 0]
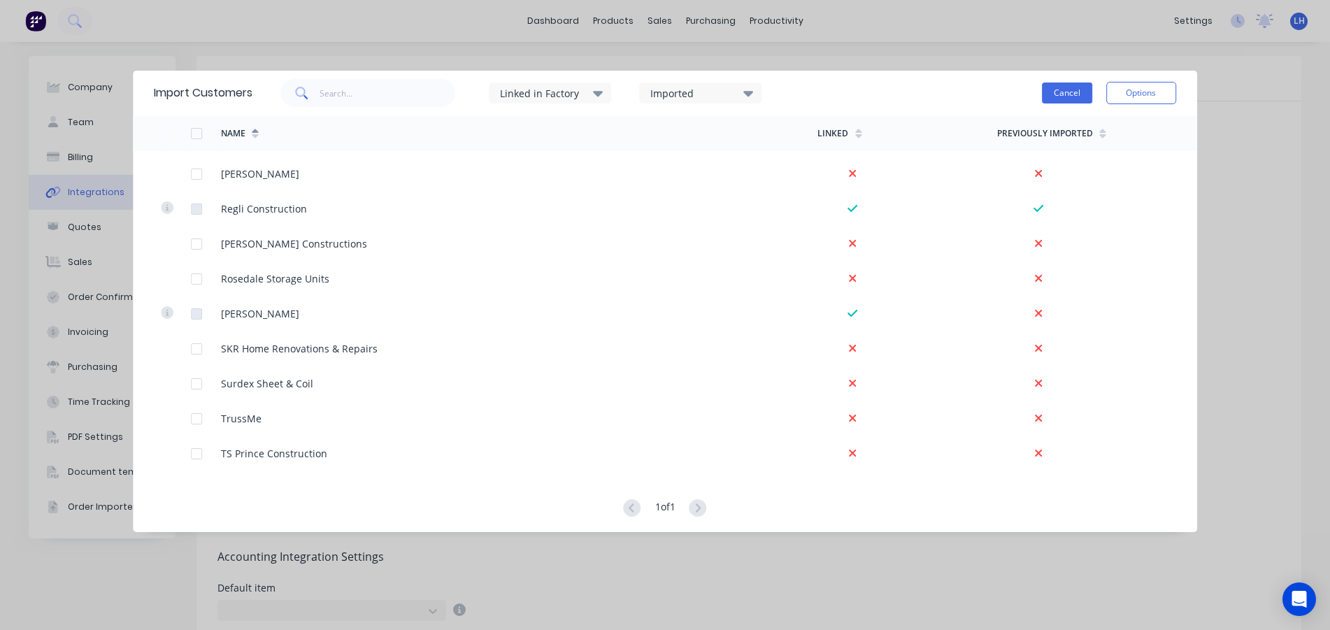
click at [1069, 91] on button "Cancel" at bounding box center [1067, 93] width 50 height 21
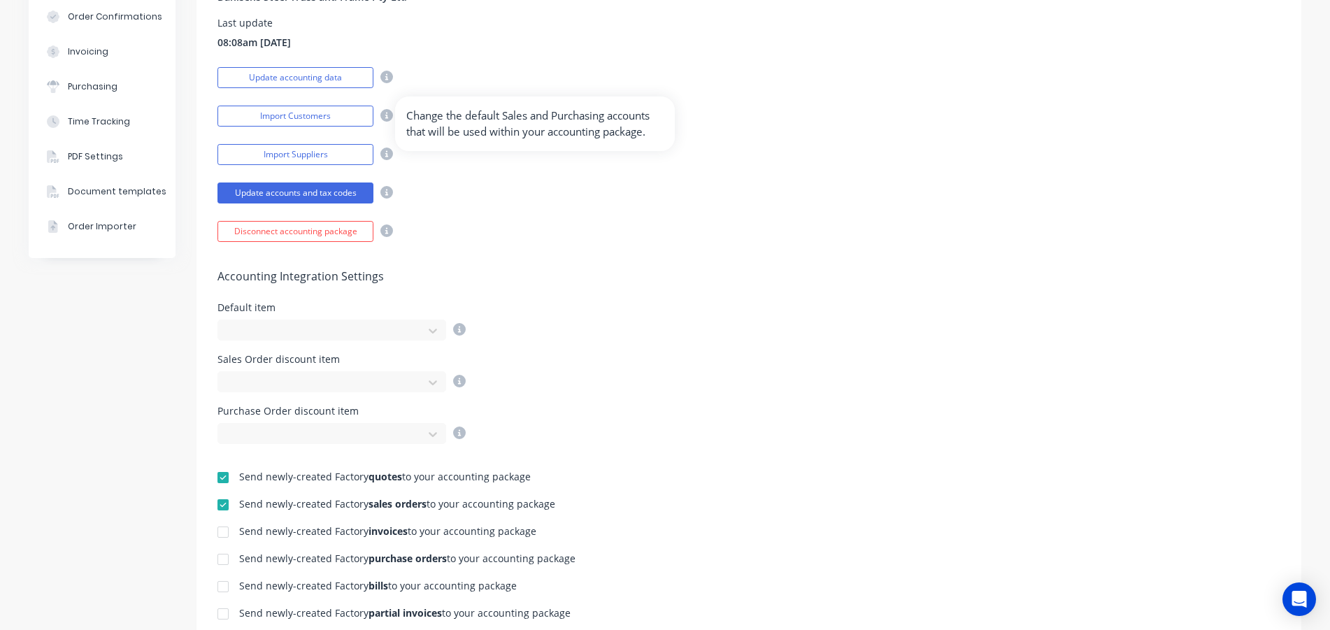
scroll to position [280, 0]
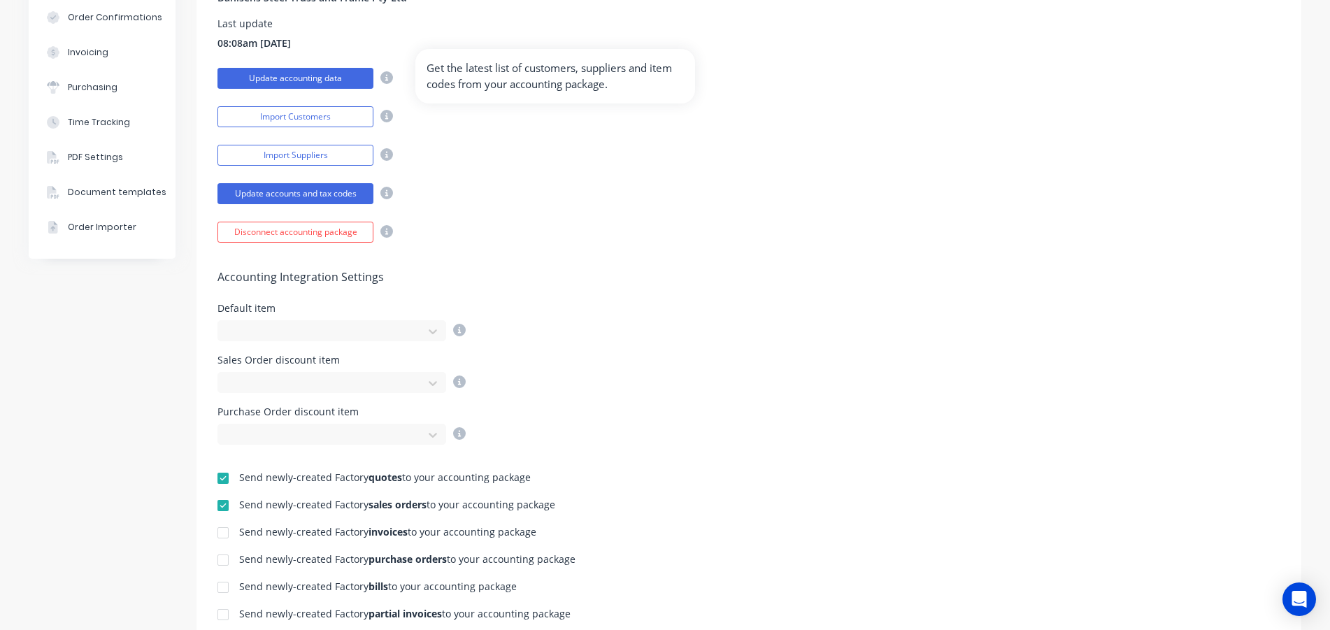
click at [340, 73] on button "Update accounting data" at bounding box center [296, 78] width 156 height 21
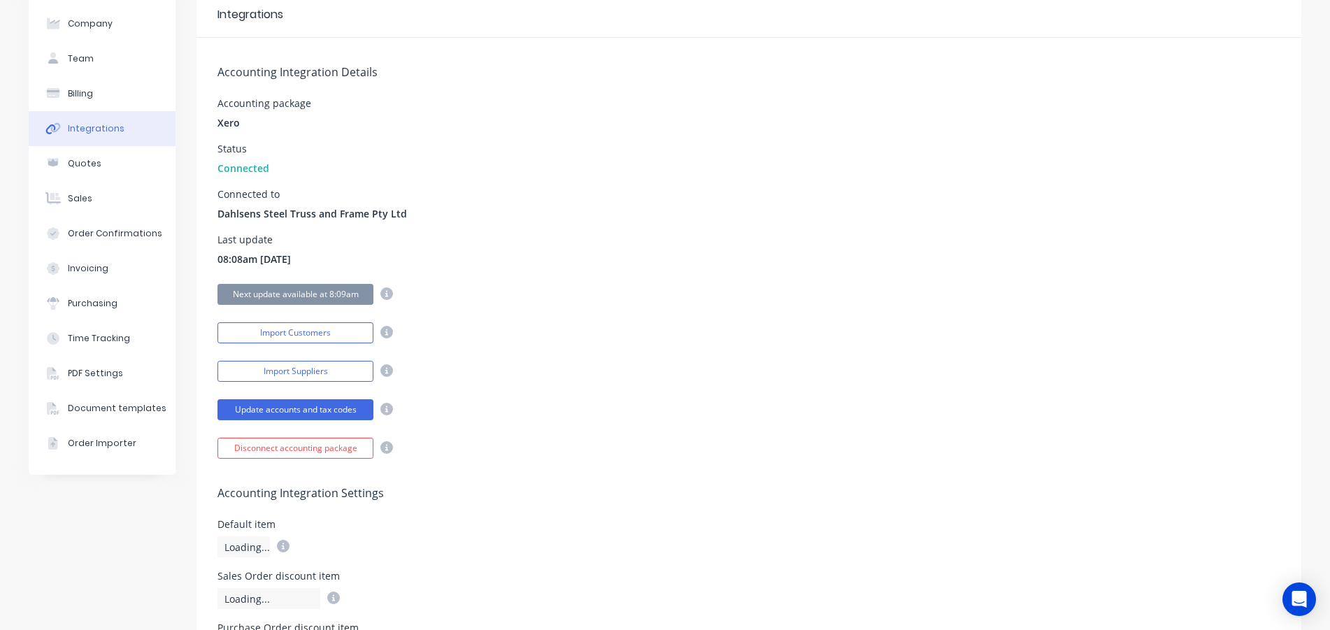
scroll to position [0, 0]
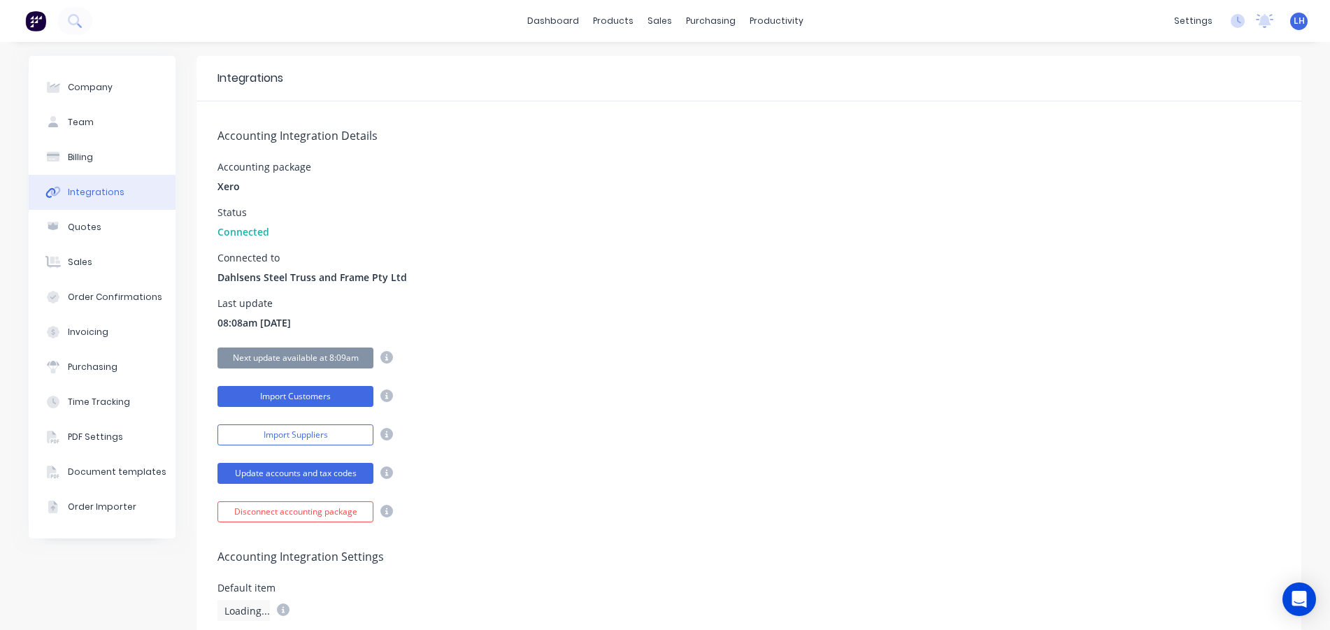
click at [294, 397] on button "Import Customers" at bounding box center [296, 396] width 156 height 21
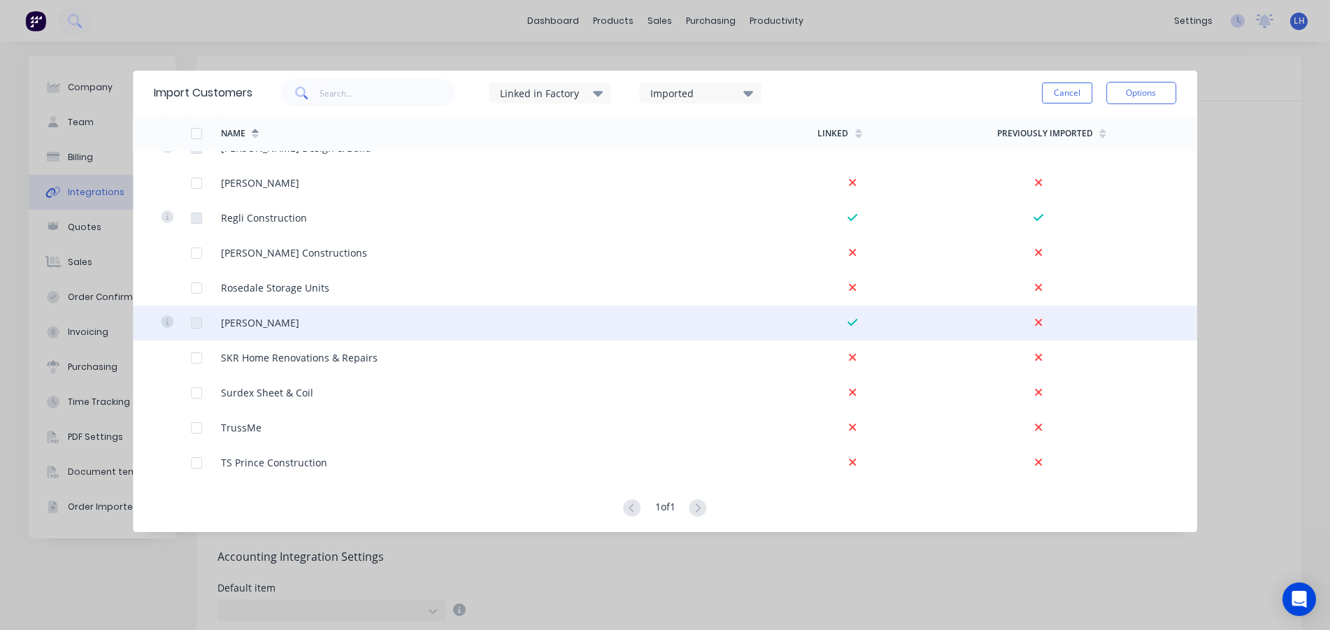
scroll to position [869, 0]
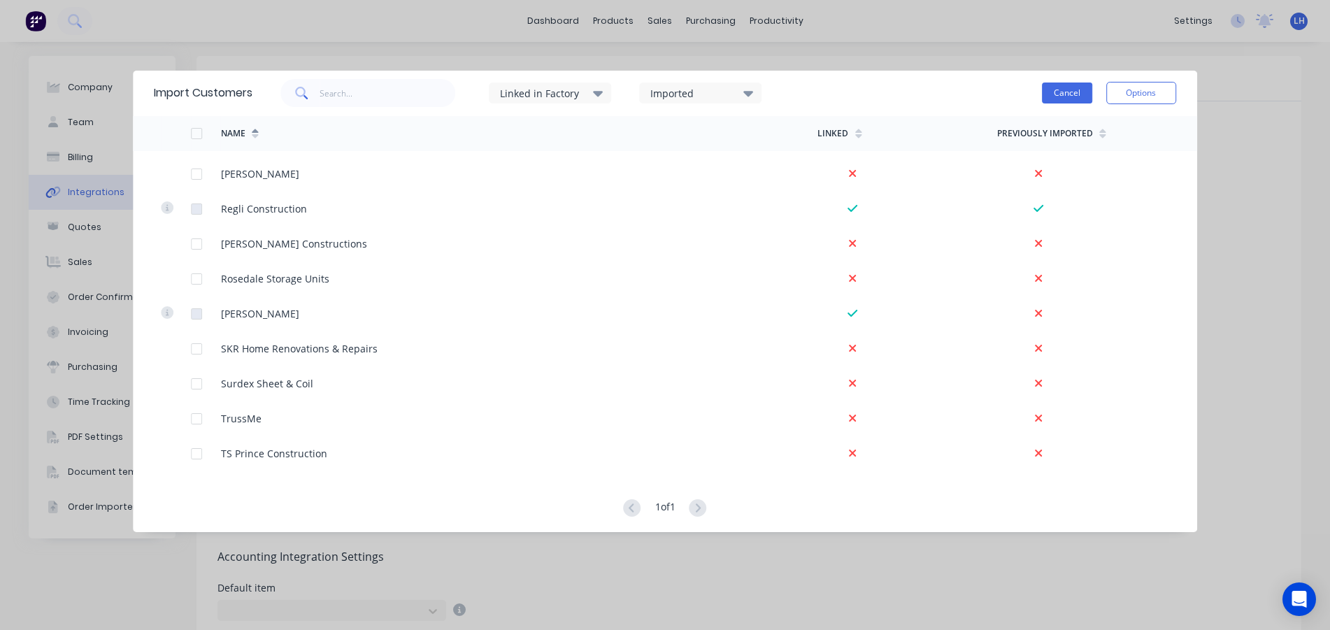
click at [1074, 92] on button "Cancel" at bounding box center [1067, 93] width 50 height 21
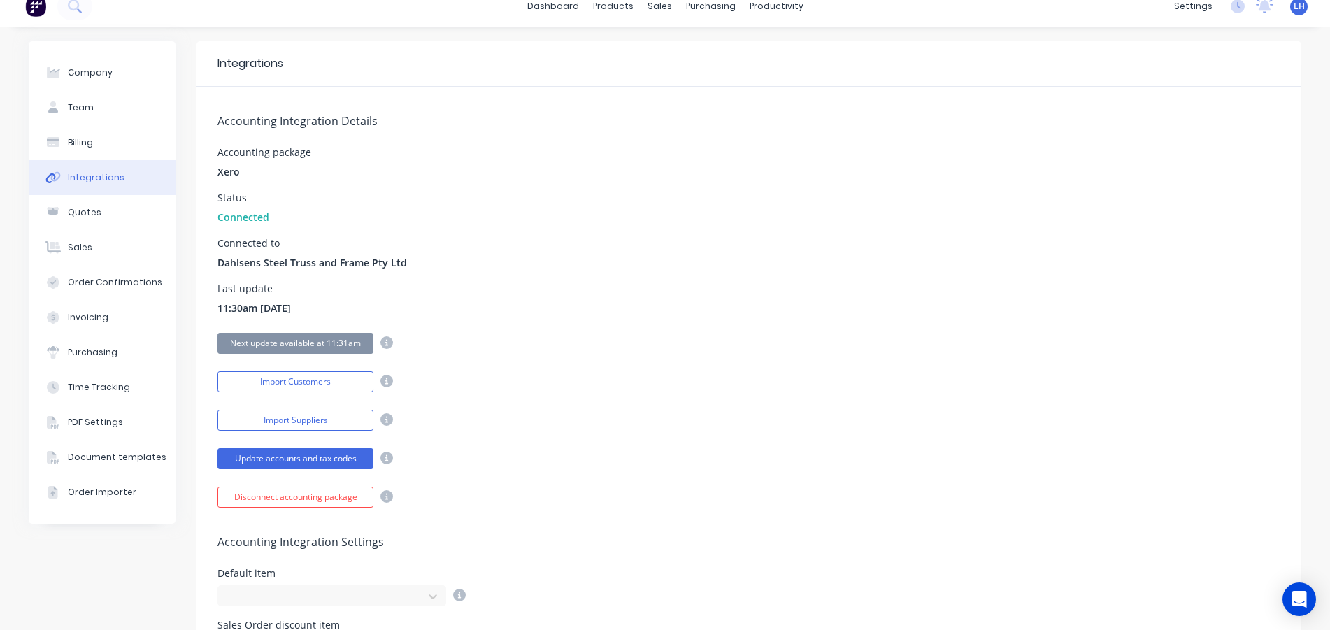
scroll to position [0, 0]
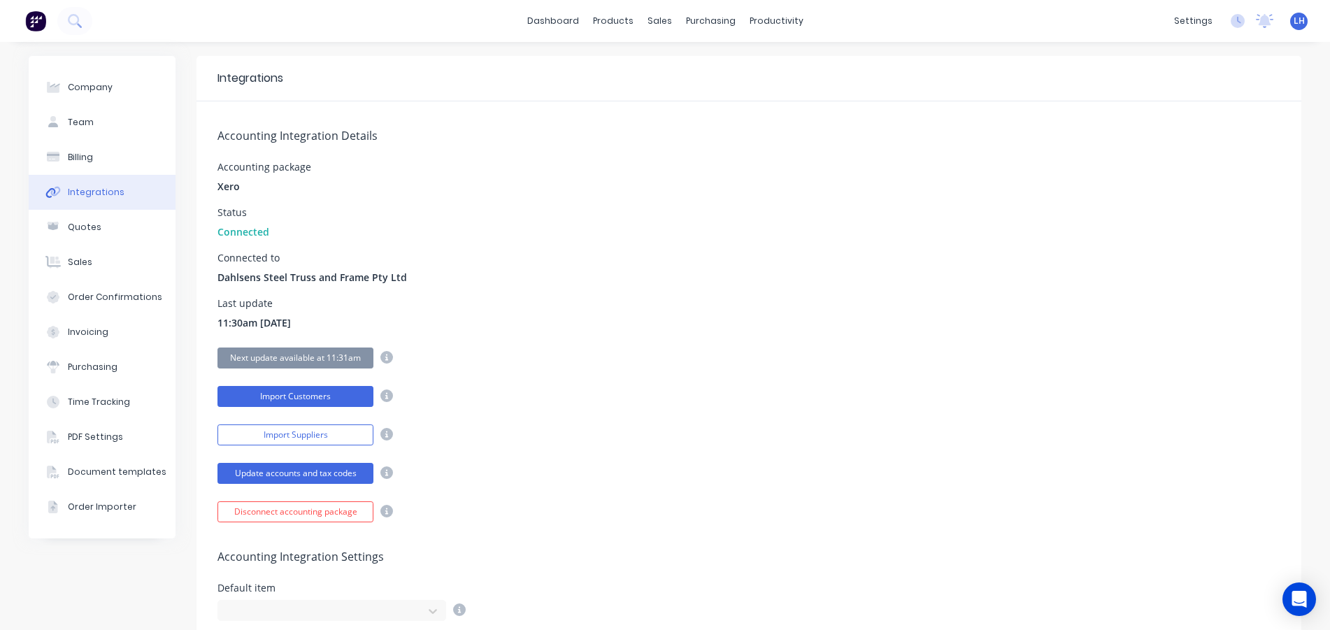
click at [304, 394] on button "Import Customers" at bounding box center [296, 396] width 156 height 21
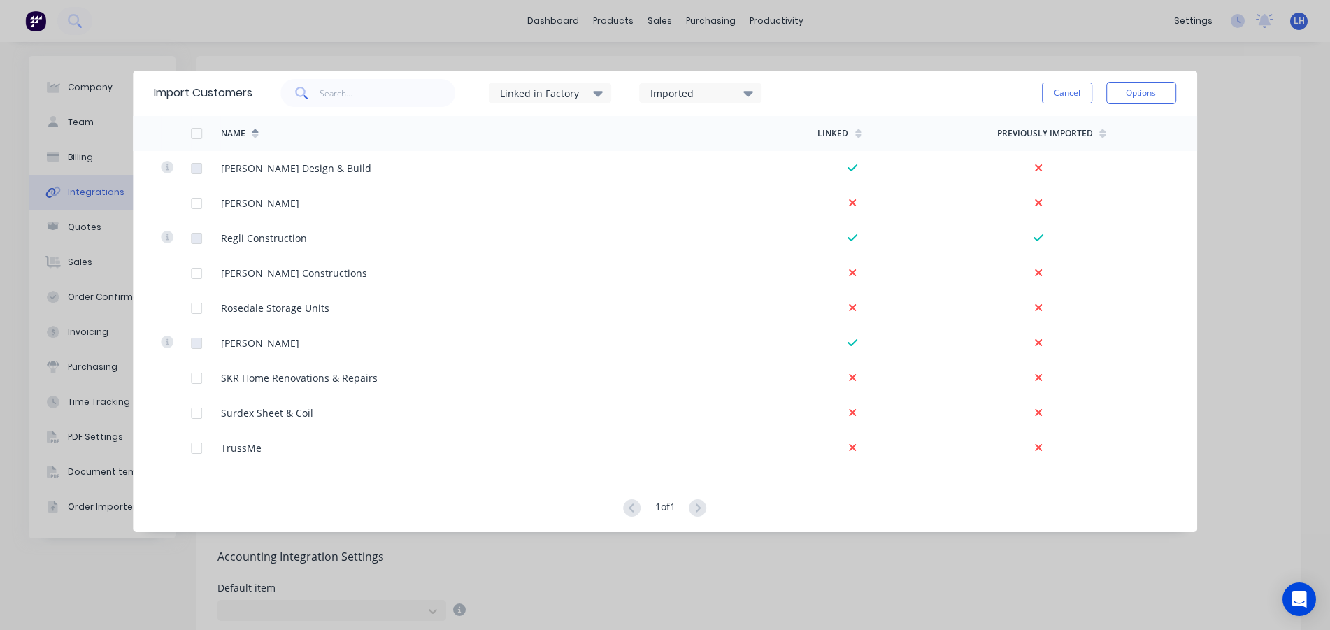
scroll to position [869, 0]
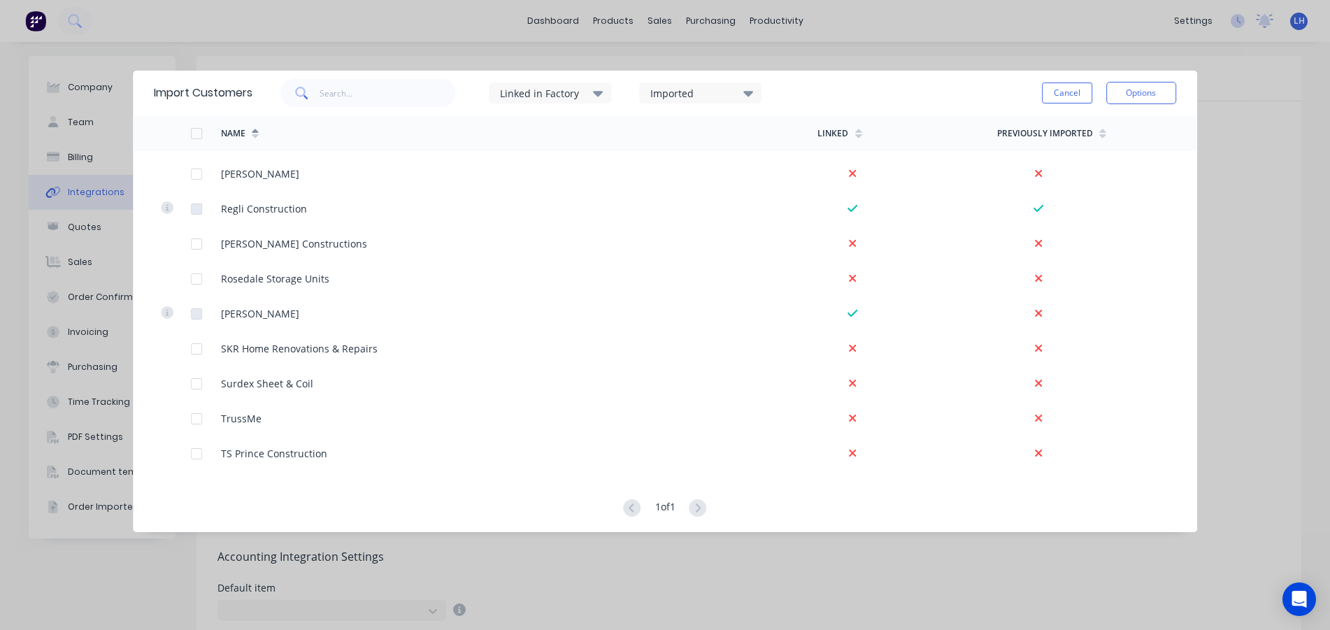
click at [753, 87] on icon at bounding box center [748, 92] width 10 height 15
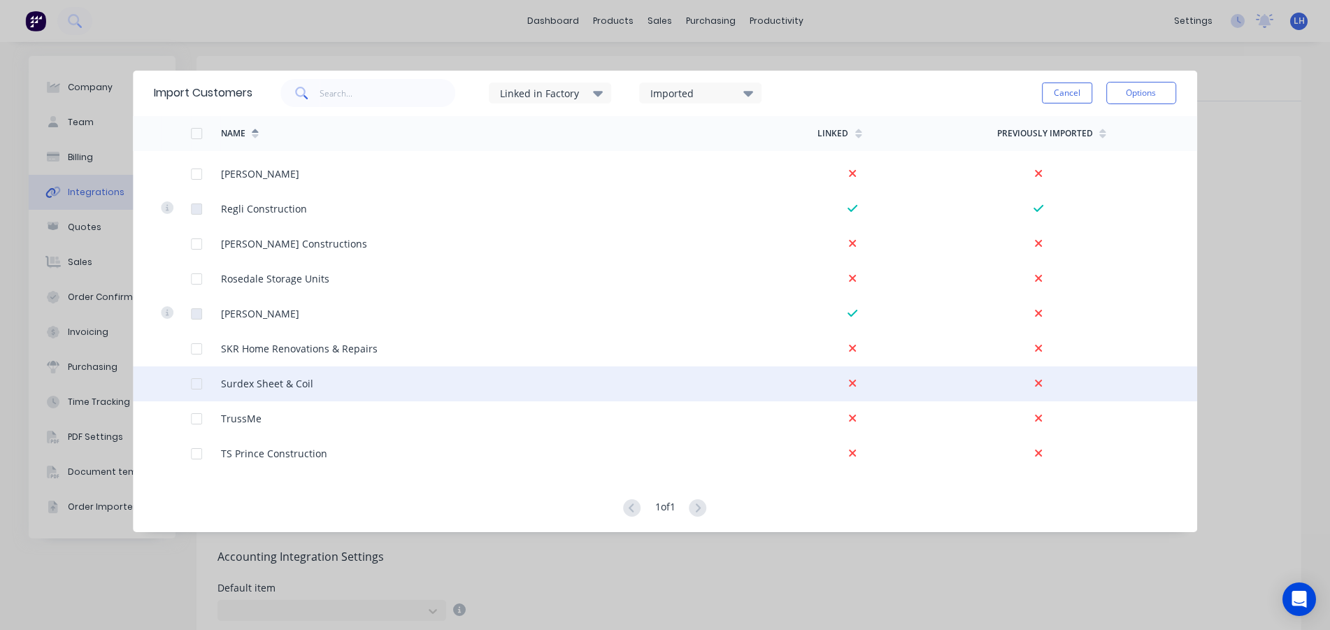
click at [487, 387] on div "Surdex Sheet & Coil" at bounding box center [519, 383] width 597 height 35
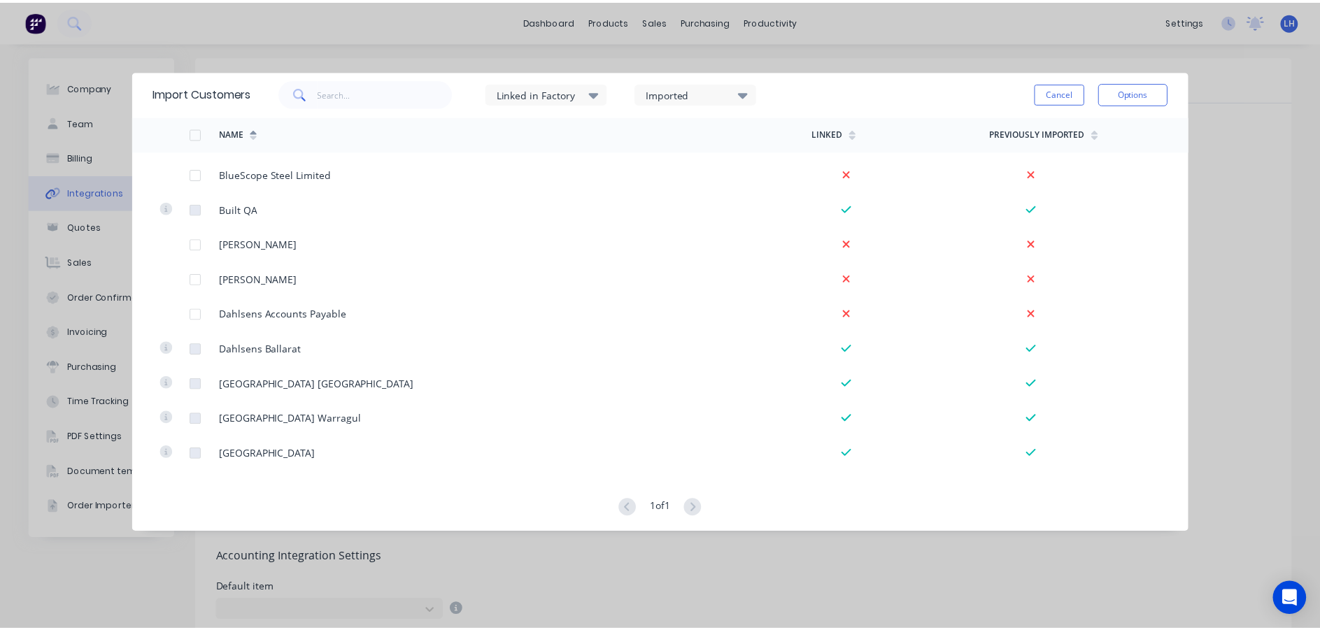
scroll to position [0, 0]
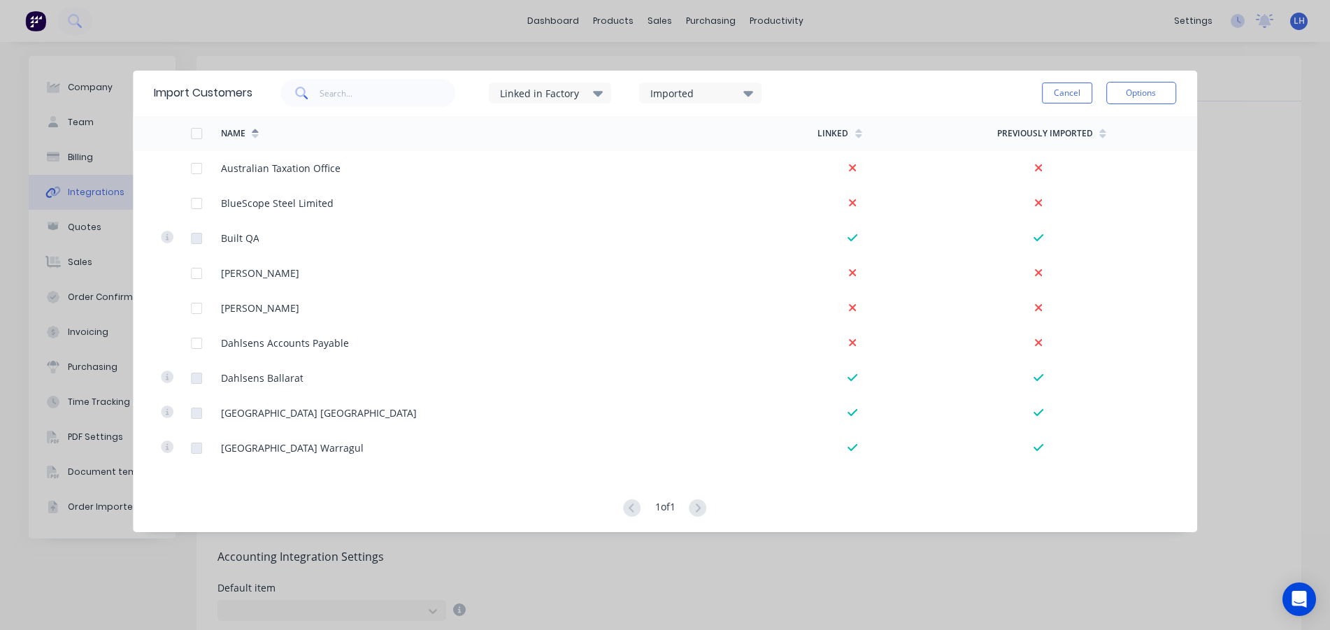
click at [925, 56] on div "Import Customers Linked in Factory Imported Cancel Options Name Linked Previous…" at bounding box center [665, 315] width 1330 height 630
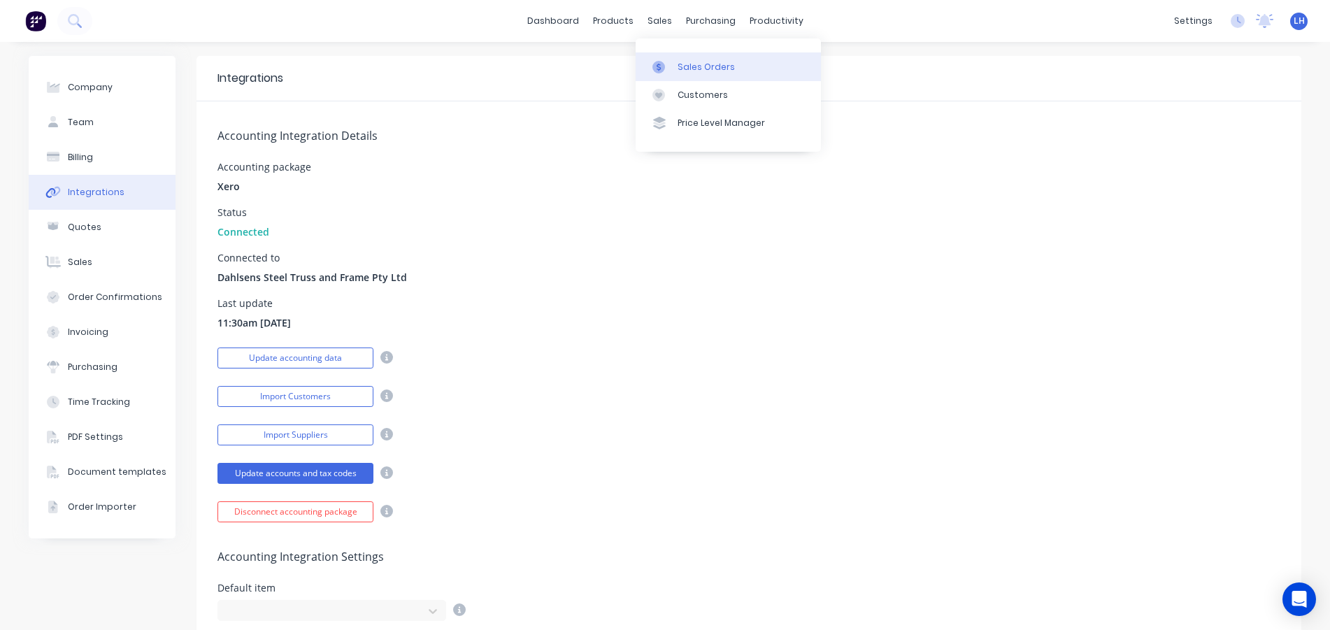
click at [660, 63] on icon at bounding box center [659, 67] width 13 height 13
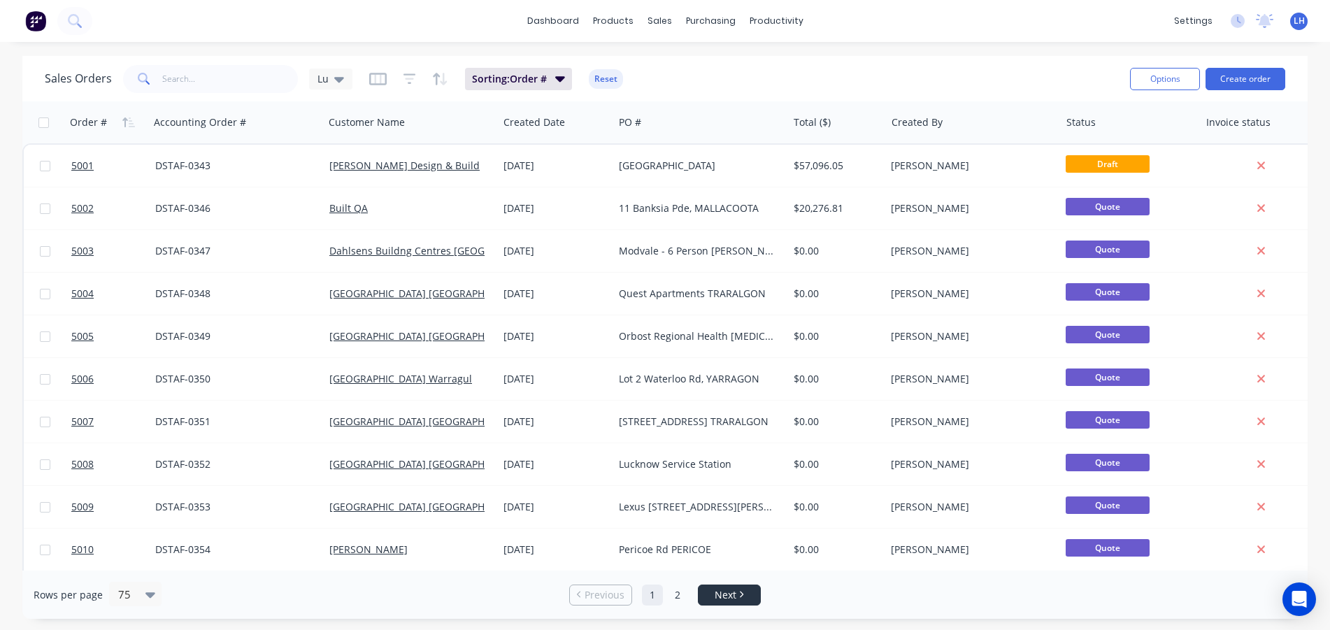
click at [719, 595] on span "Next" at bounding box center [726, 595] width 22 height 14
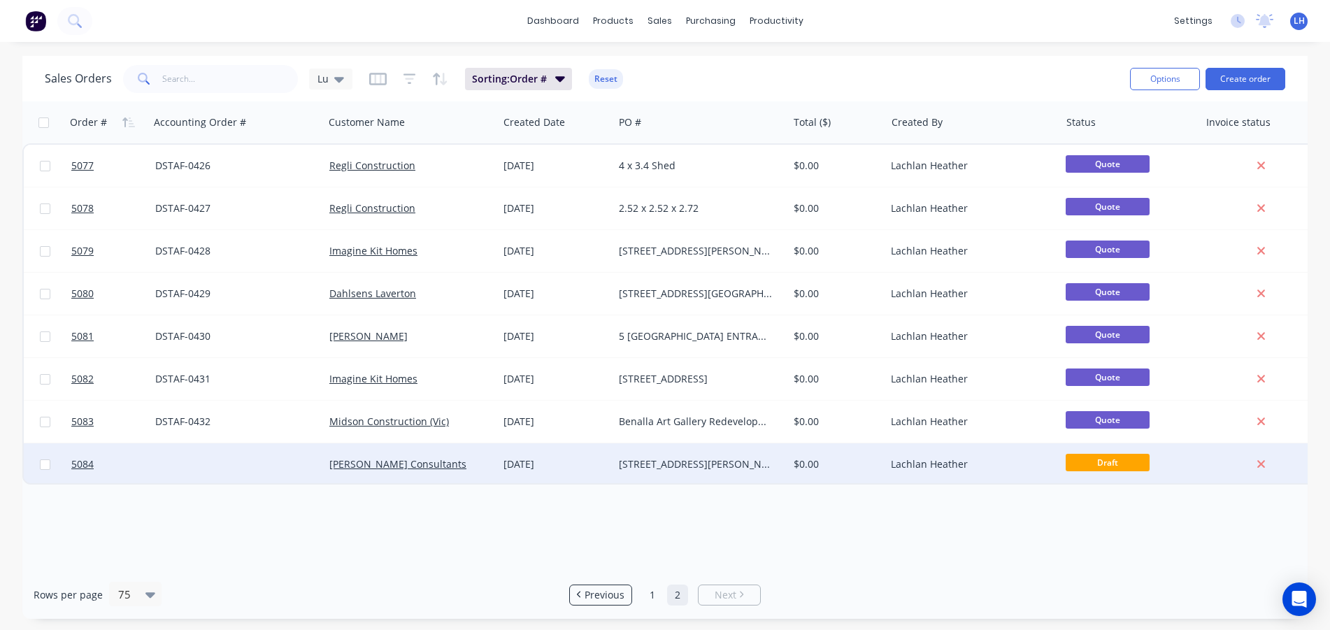
click at [595, 463] on div "[DATE]" at bounding box center [556, 464] width 104 height 14
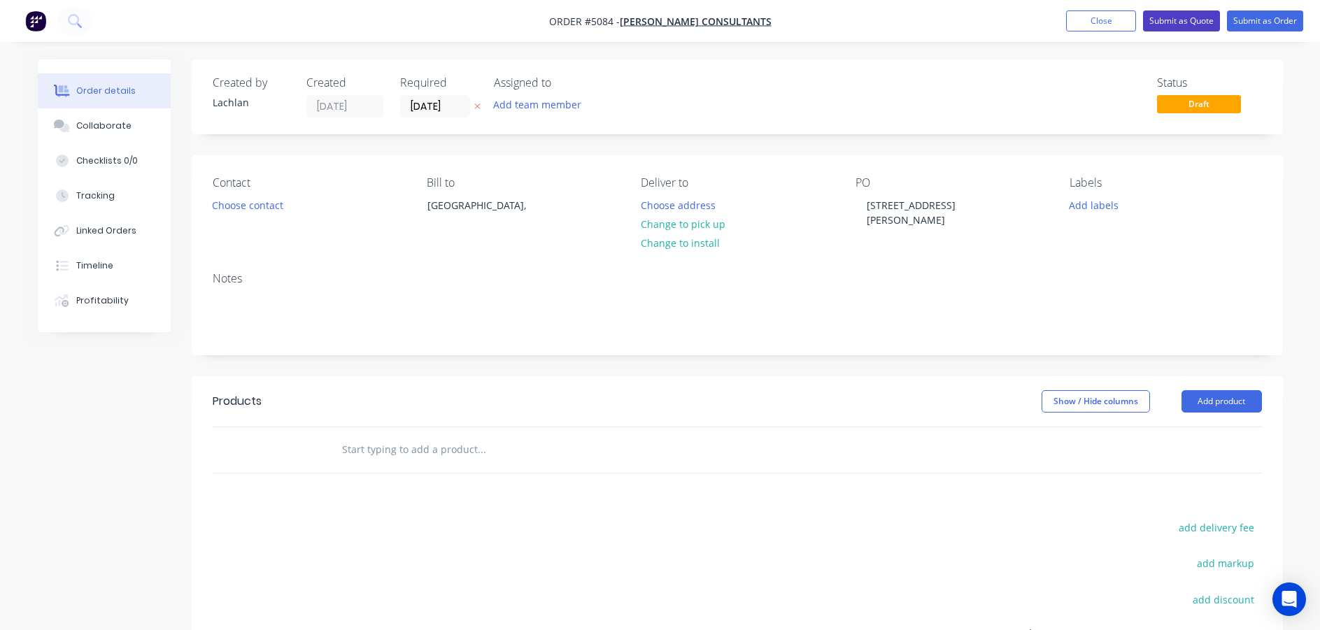
click at [1163, 27] on button "Submit as Quote" at bounding box center [1181, 20] width 77 height 21
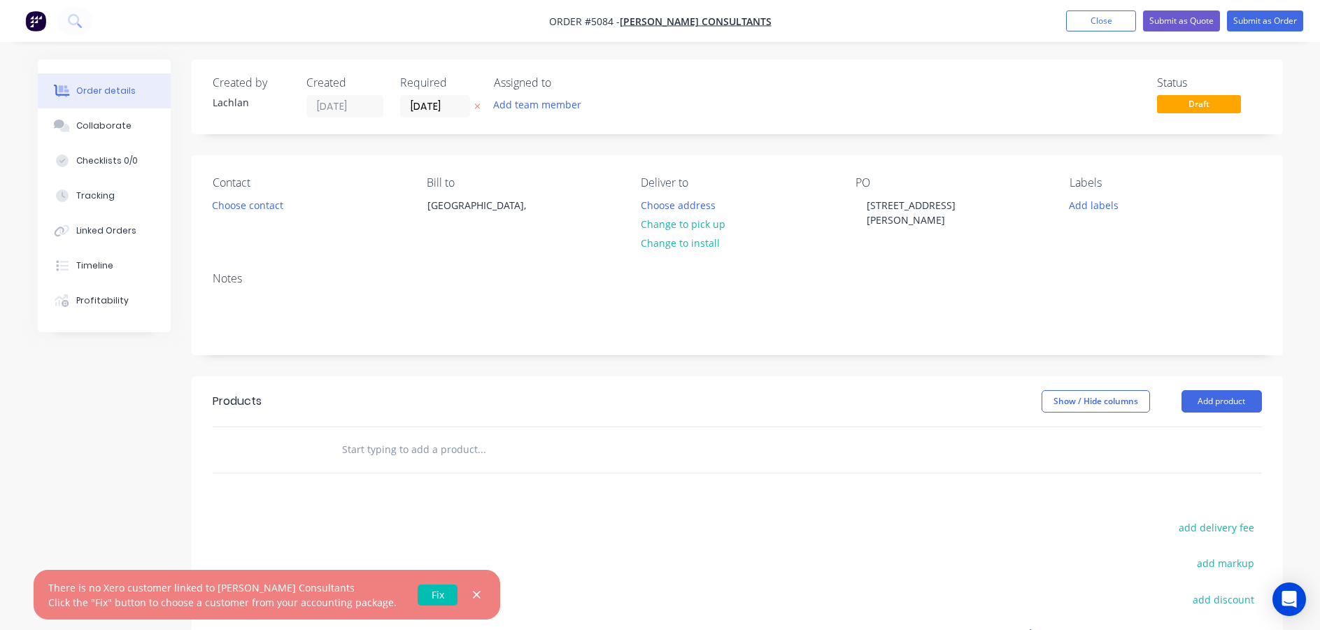
click at [432, 595] on link "Fix" at bounding box center [438, 595] width 40 height 21
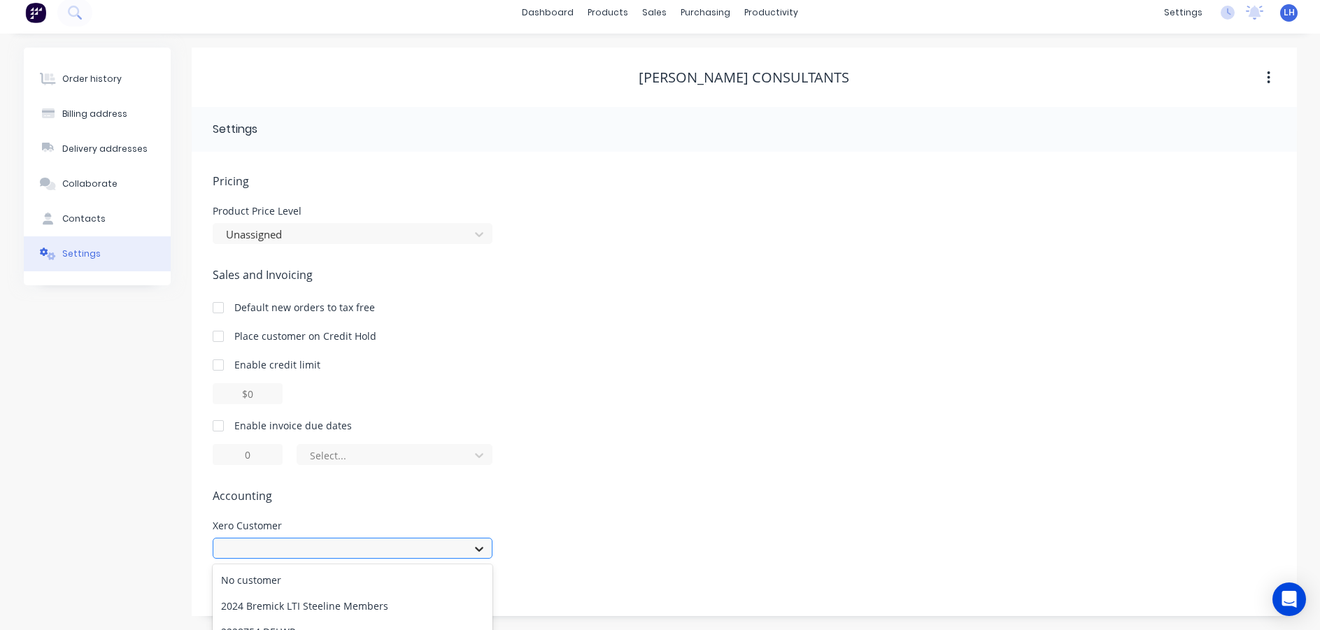
scroll to position [152, 0]
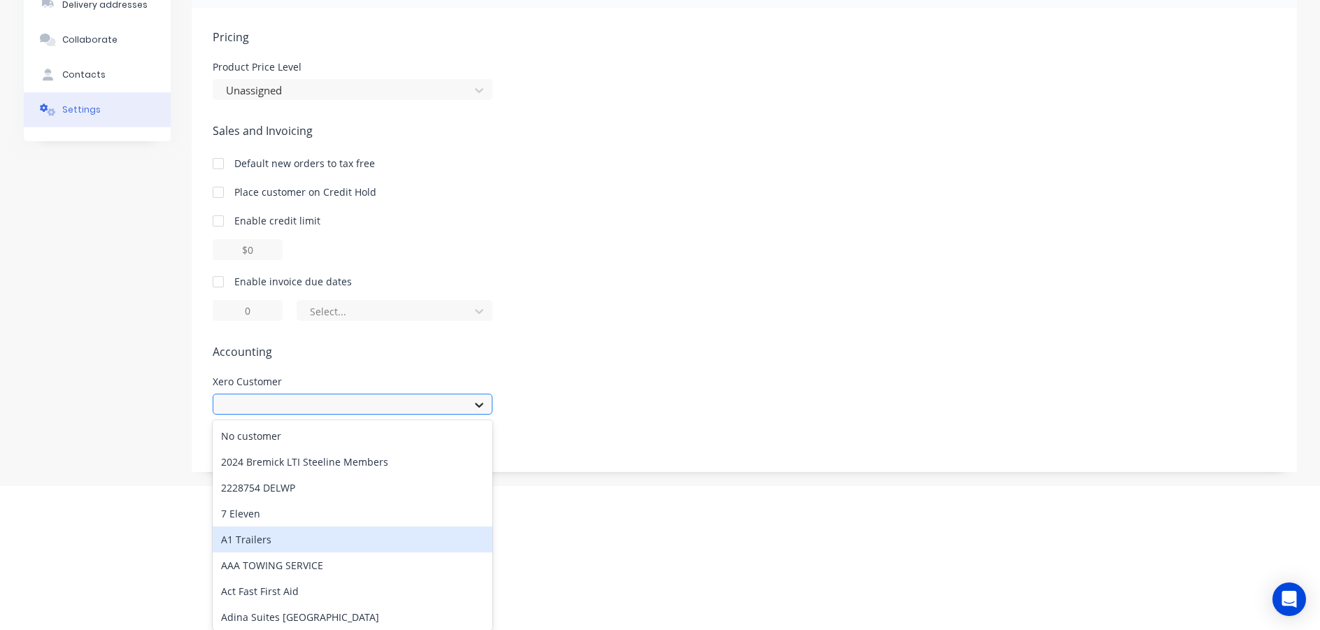
click at [475, 415] on div "268 results available. Use Up and Down to choose options, press Enter to select…" at bounding box center [353, 404] width 280 height 21
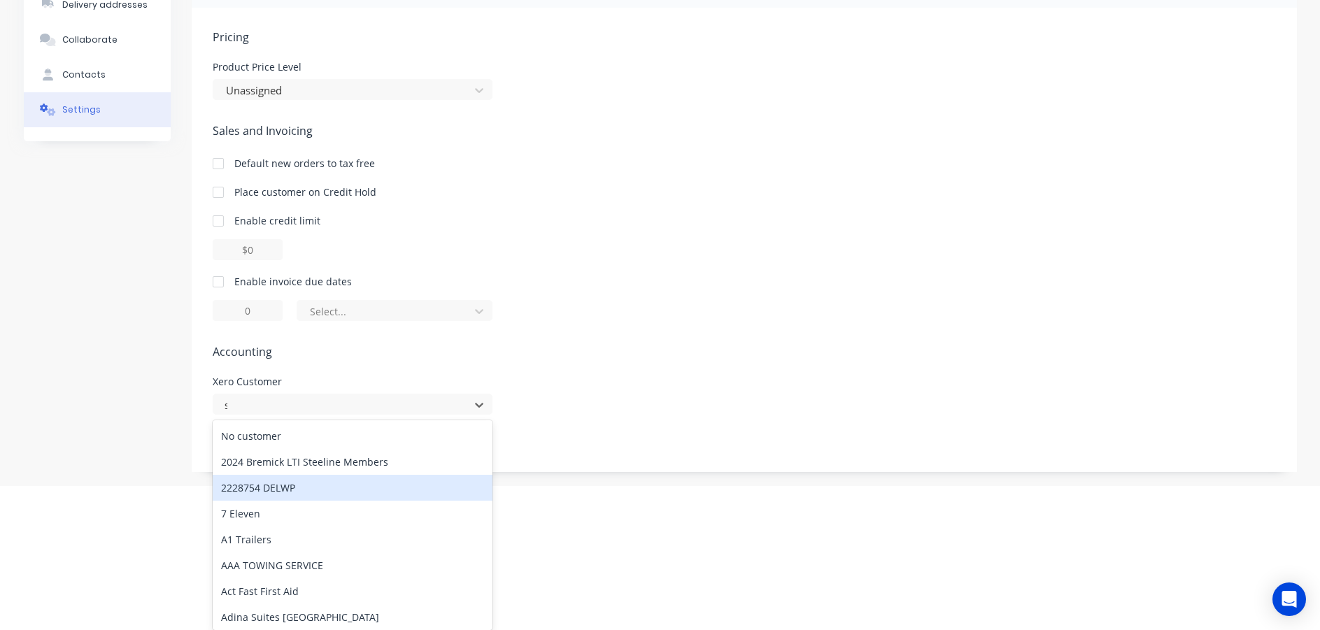
scroll to position [8, 0]
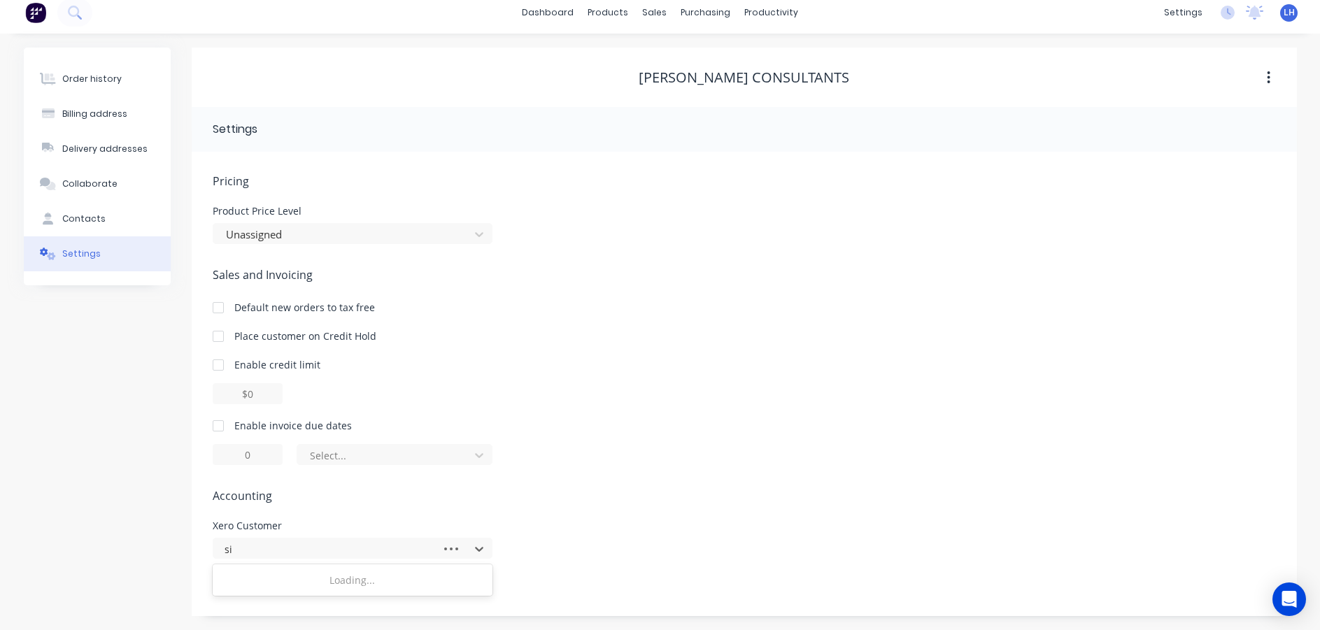
type input "sim"
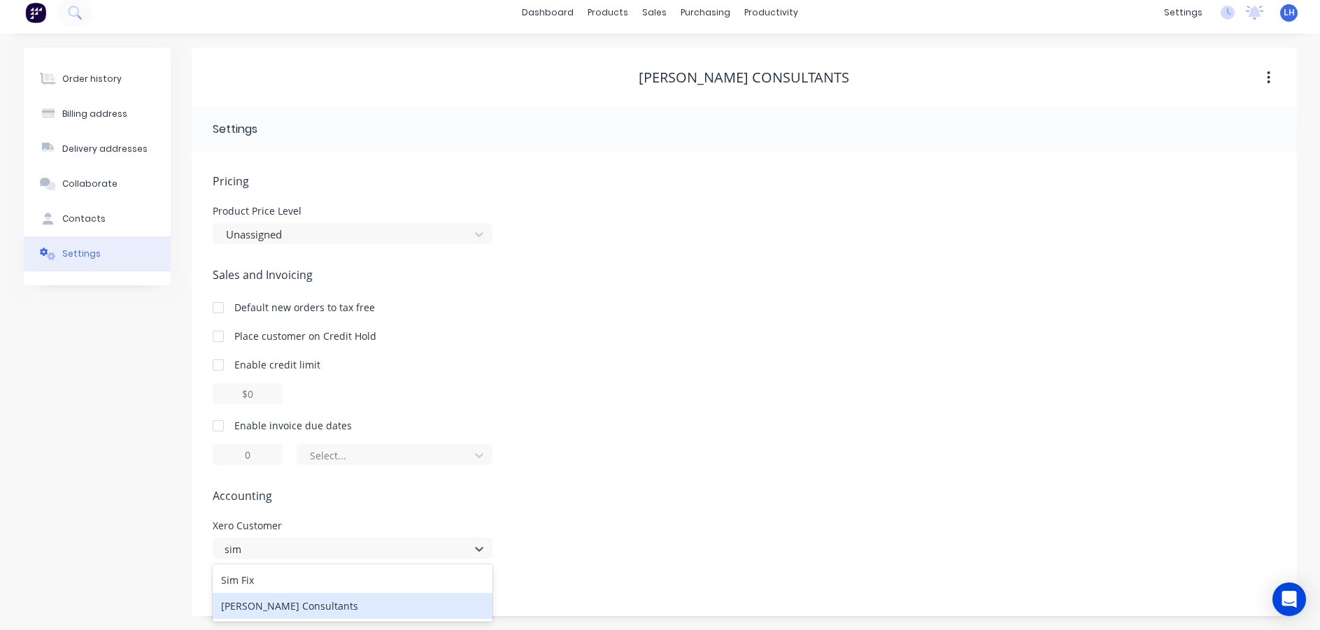
click at [289, 608] on div "[PERSON_NAME] Consultants" at bounding box center [353, 606] width 280 height 26
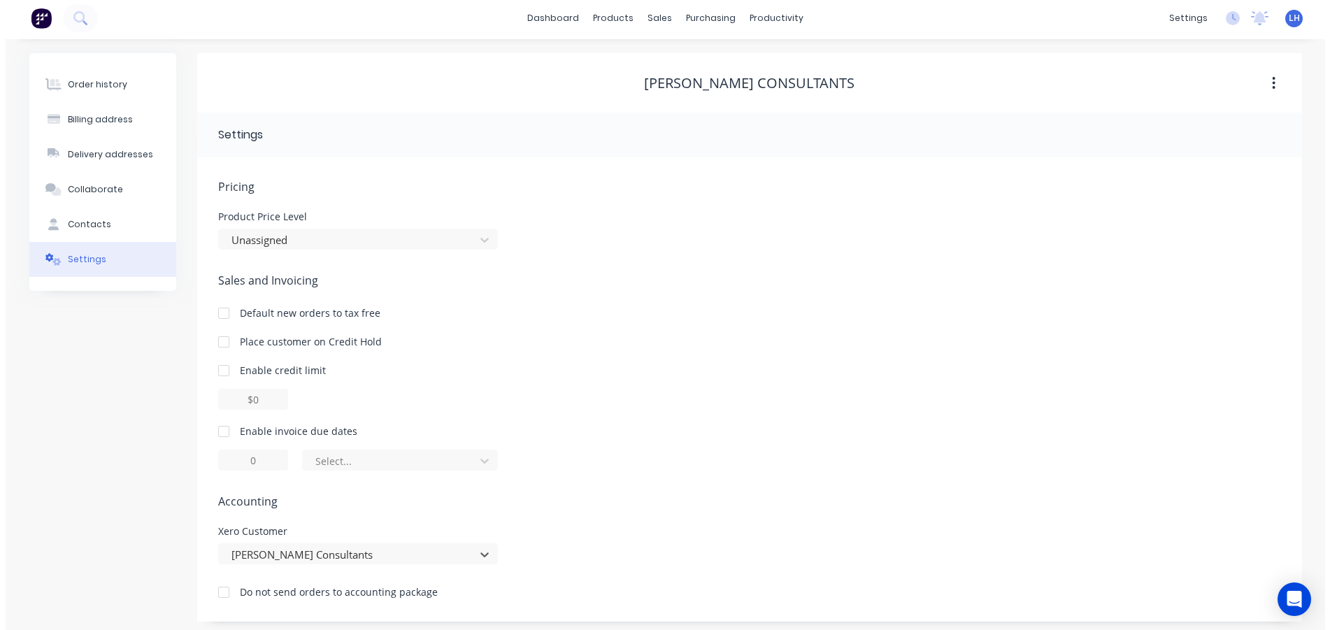
scroll to position [0, 0]
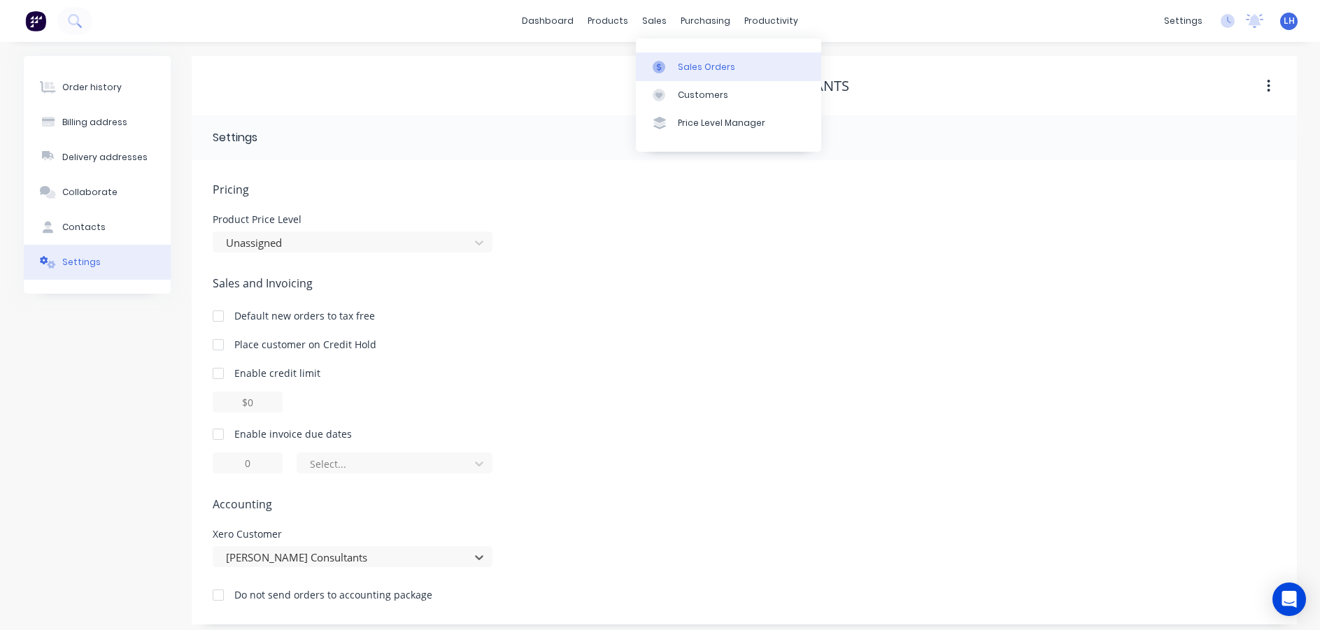
click at [672, 73] on link "Sales Orders" at bounding box center [728, 66] width 185 height 28
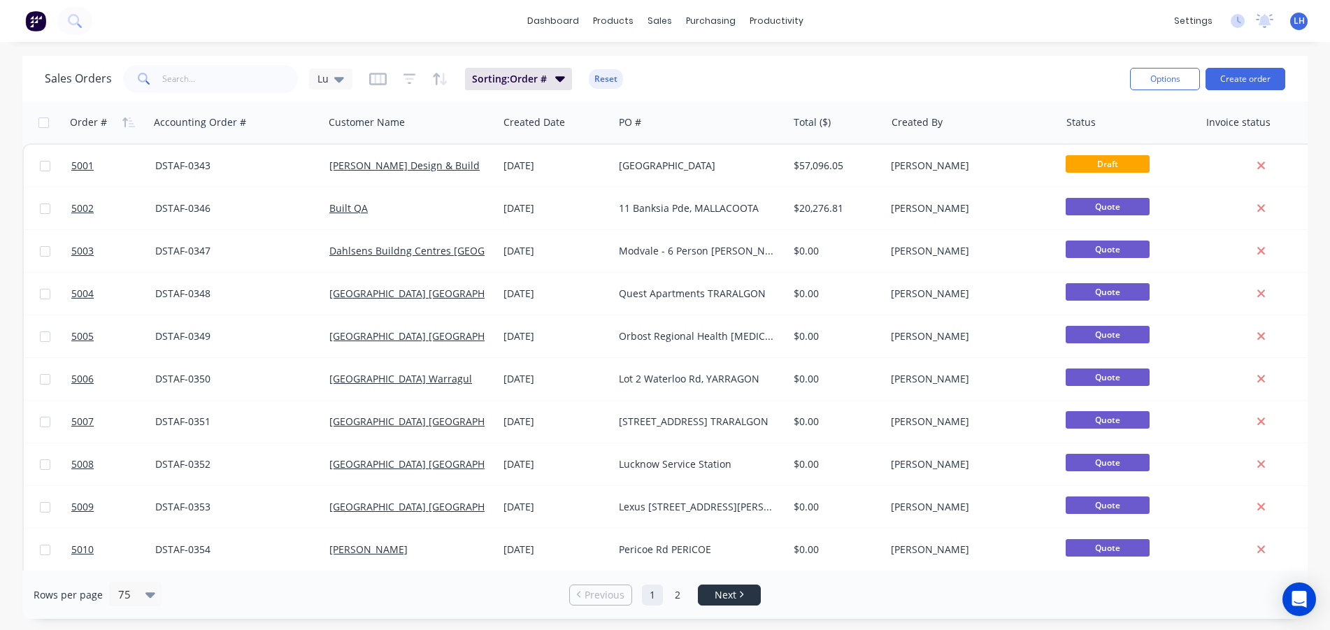
click at [751, 605] on li "Next" at bounding box center [729, 595] width 63 height 21
click at [735, 597] on span "Next" at bounding box center [726, 595] width 22 height 14
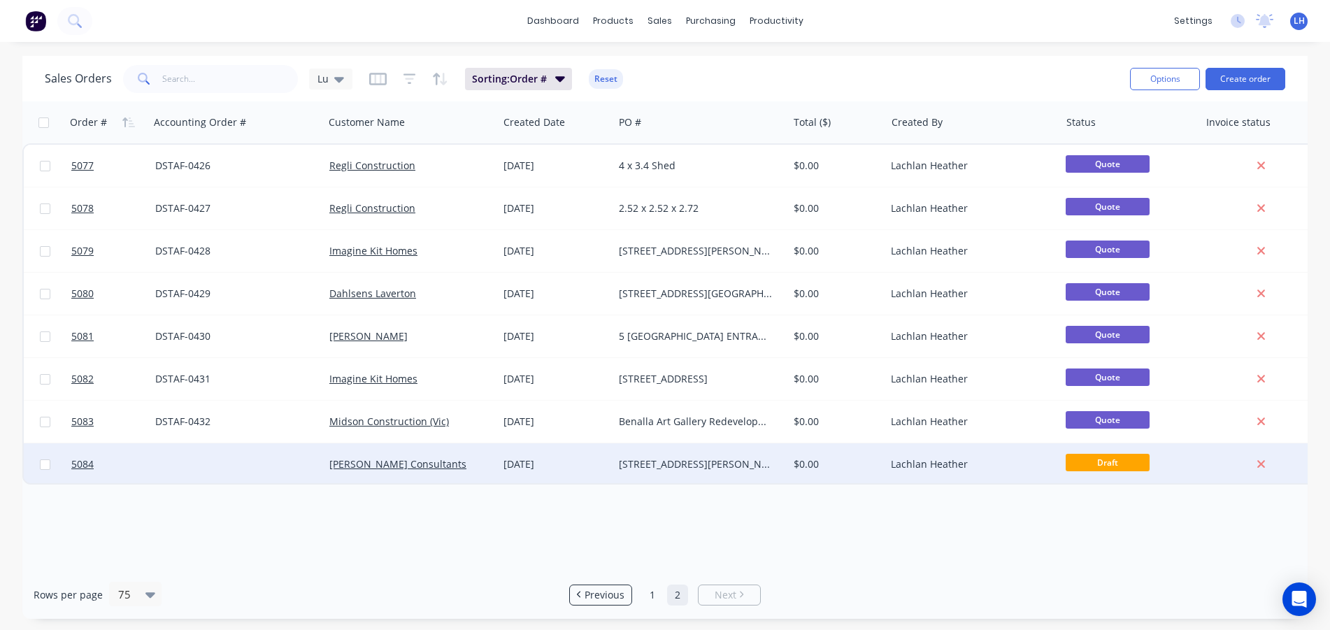
click at [674, 457] on div "[STREET_ADDRESS][PERSON_NAME]" at bounding box center [700, 464] width 174 height 42
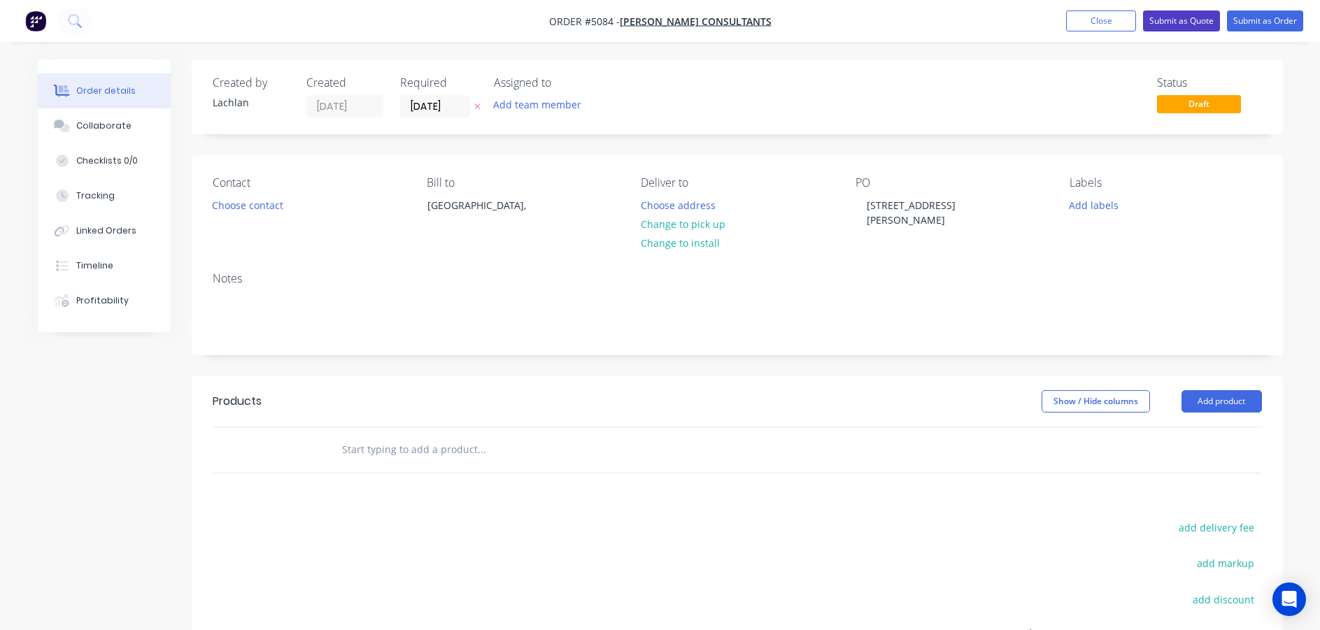
click at [1171, 17] on button "Submit as Quote" at bounding box center [1181, 20] width 77 height 21
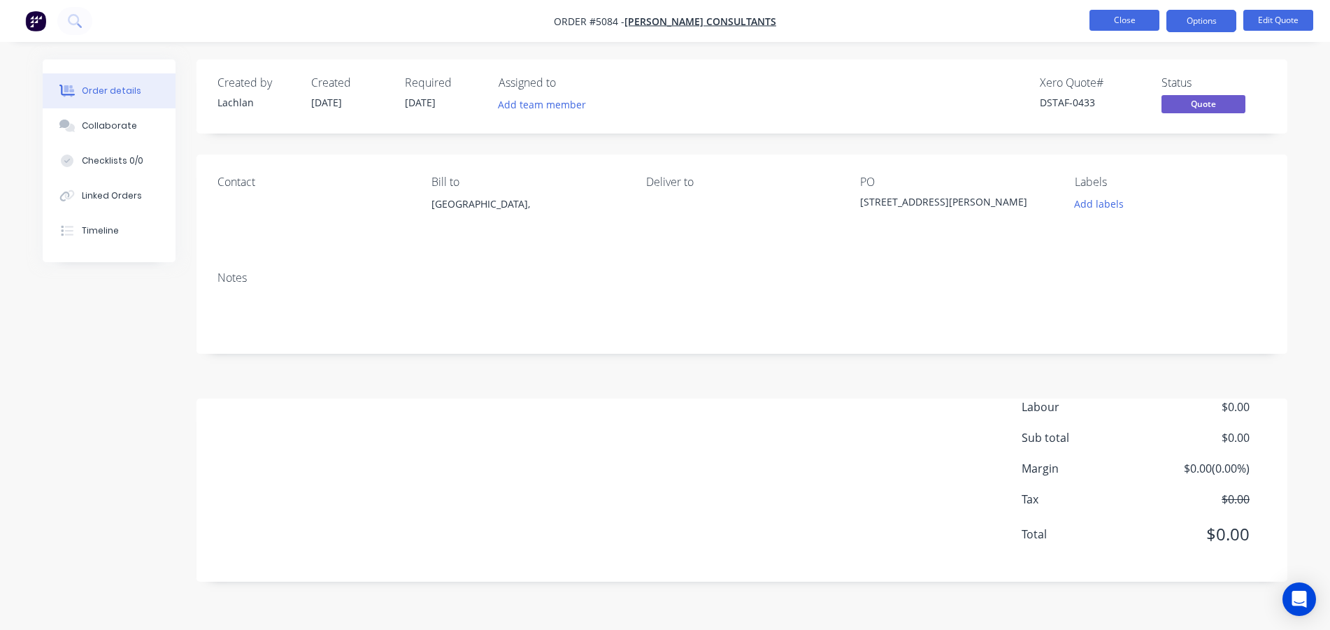
click at [1133, 26] on button "Close" at bounding box center [1125, 20] width 70 height 21
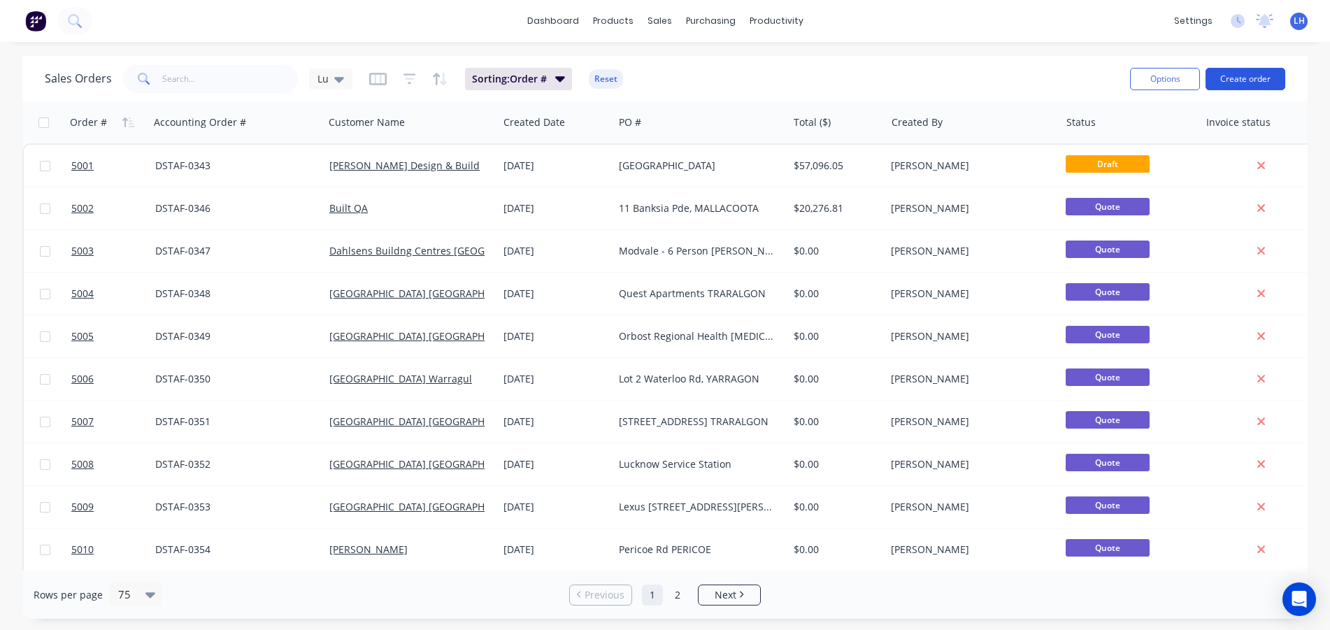
click at [1253, 82] on button "Create order" at bounding box center [1246, 79] width 80 height 22
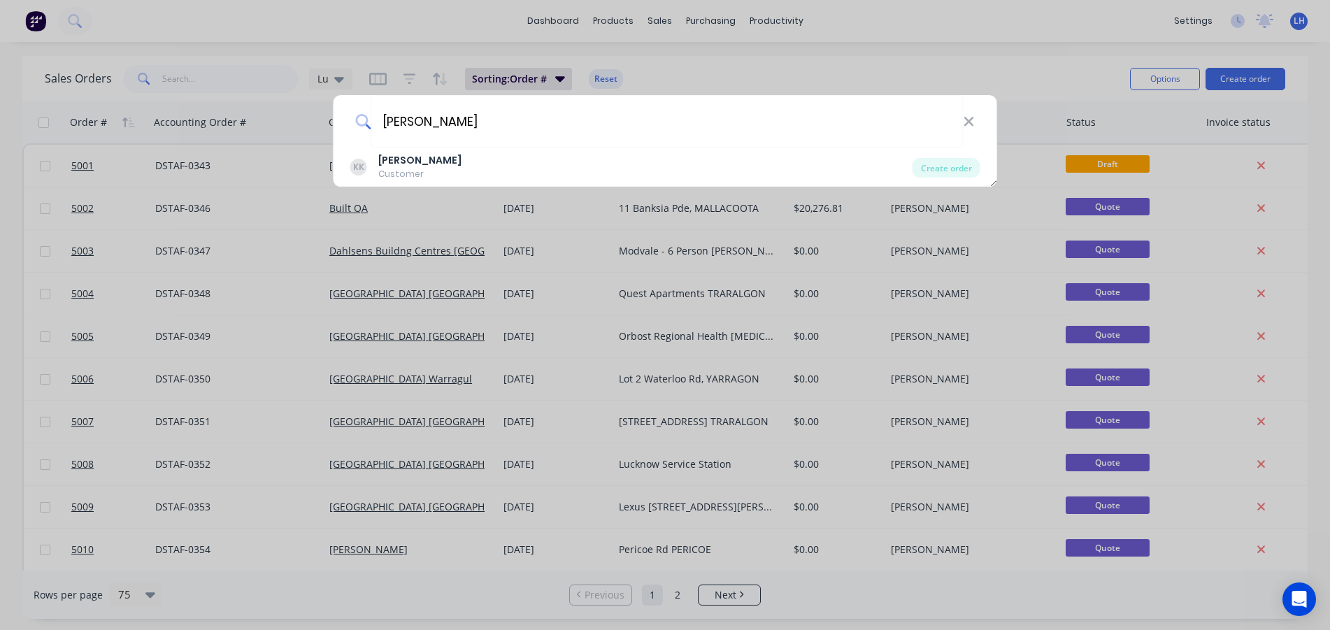
type input "[PERSON_NAME]"
click at [462, 189] on div "[PERSON_NAME] [PERSON_NAME] Customer Create order" at bounding box center [665, 315] width 1330 height 630
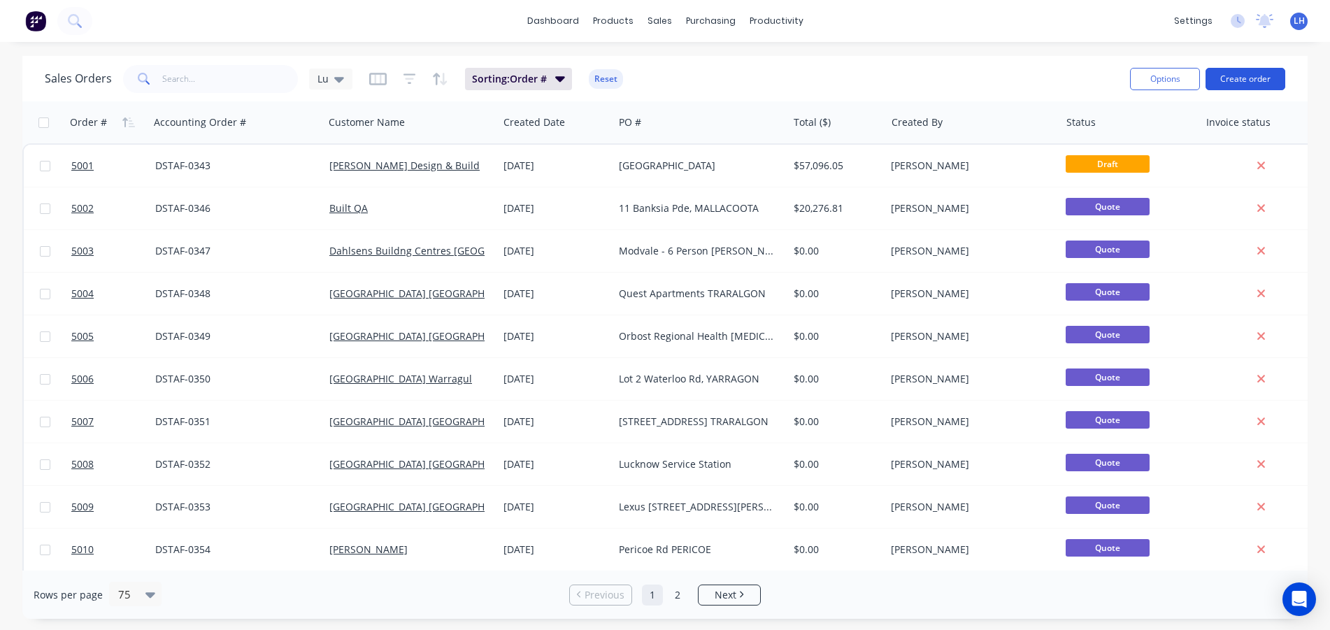
click at [1258, 82] on button "Create order" at bounding box center [1246, 79] width 80 height 22
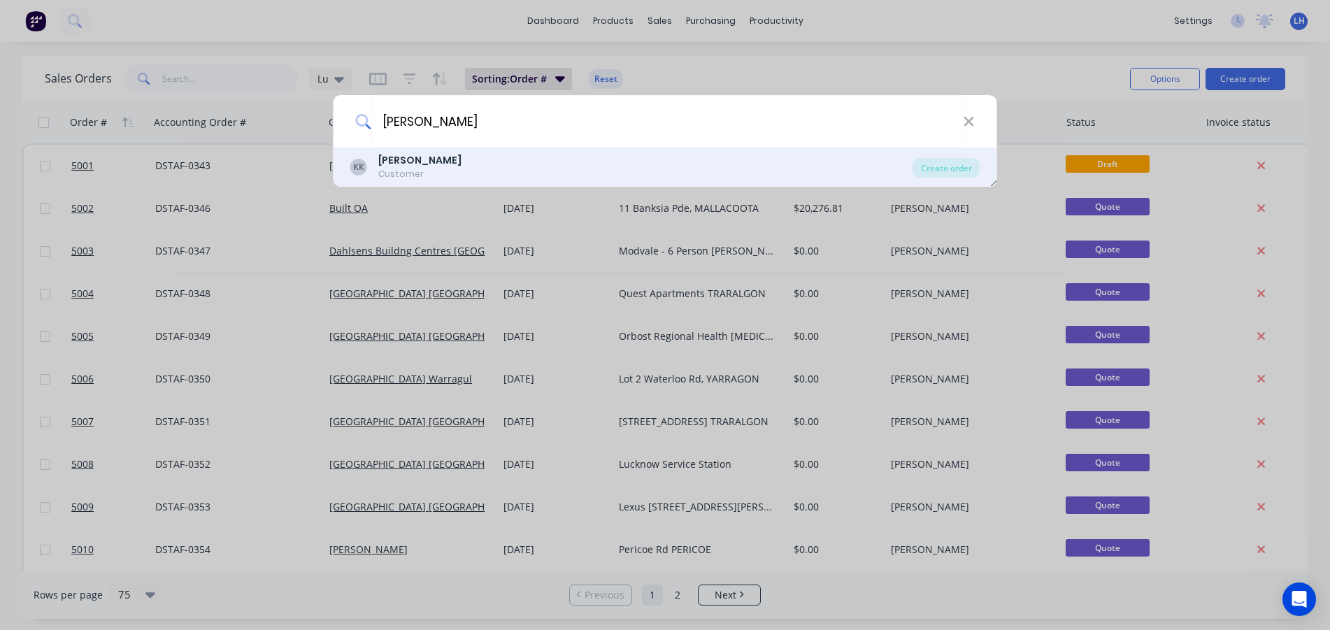
type input "[PERSON_NAME]"
click at [387, 156] on b "[PERSON_NAME]" at bounding box center [419, 160] width 83 height 14
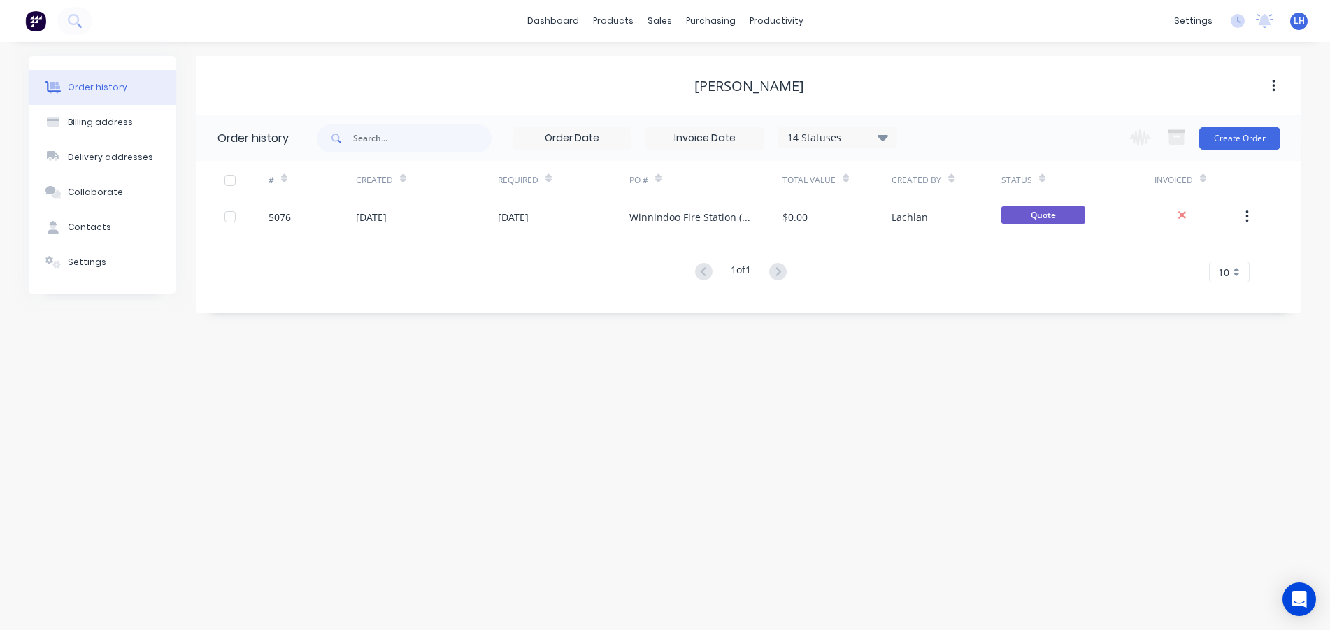
click at [1238, 125] on div "Change order status Submitted Waiting on Supplier Design Awaiting cert In Produ…" at bounding box center [1200, 137] width 159 height 45
click at [1242, 135] on button "Create Order" at bounding box center [1240, 138] width 81 height 22
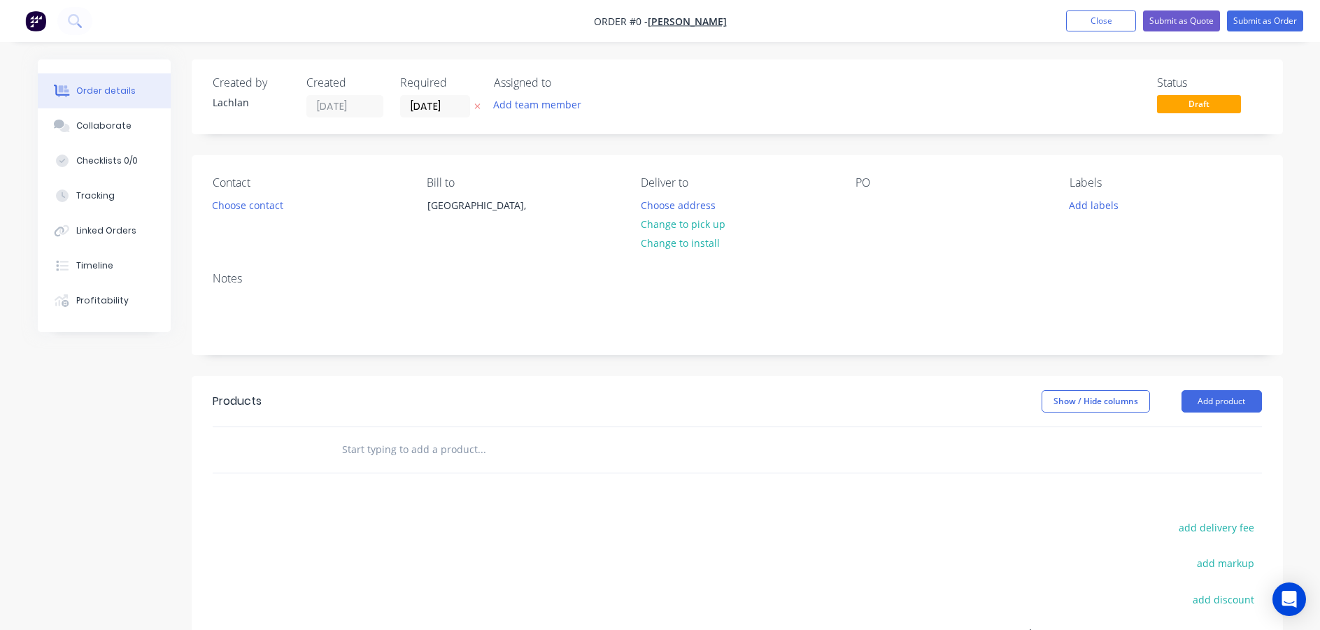
click at [853, 210] on div "Contact Choose contact [PERSON_NAME] to [GEOGRAPHIC_DATA], Deliver to Choose ad…" at bounding box center [737, 208] width 1091 height 106
click at [869, 200] on div at bounding box center [866, 205] width 22 height 20
click at [885, 258] on div "Order details Collaborate Checklists 0/0 Tracking Linked Orders Timeline Profit…" at bounding box center [660, 444] width 1273 height 771
click at [1188, 24] on button "Submit as Quote" at bounding box center [1181, 20] width 77 height 21
